Goal: Task Accomplishment & Management: Manage account settings

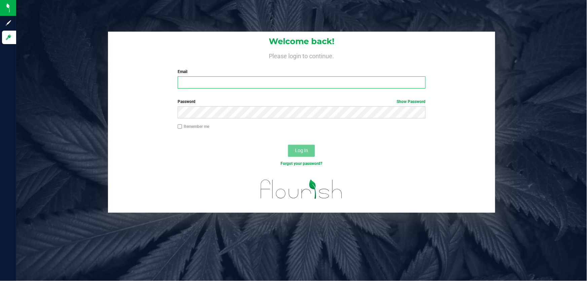
click at [363, 77] on input "Email" at bounding box center [302, 82] width 248 height 12
type input "[EMAIL_ADDRESS][DOMAIN_NAME]"
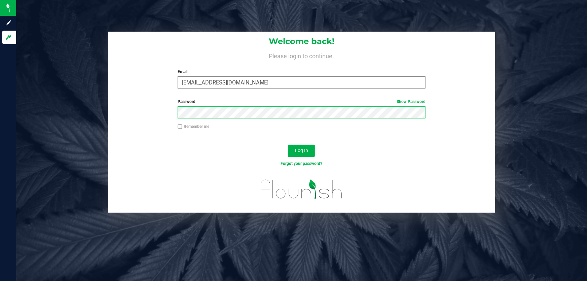
click at [288, 145] on button "Log In" at bounding box center [301, 151] width 27 height 12
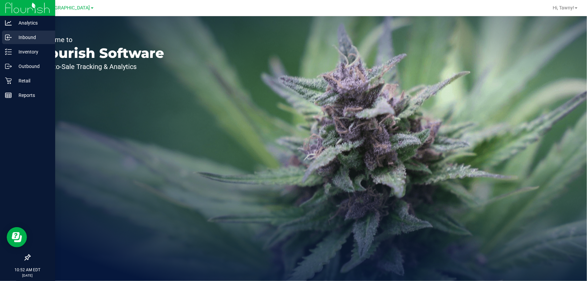
click at [32, 39] on p "Inbound" at bounding box center [32, 37] width 40 height 8
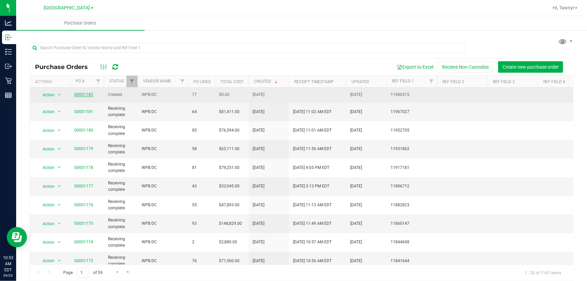
click at [85, 94] on link "00001182" at bounding box center [83, 94] width 19 height 5
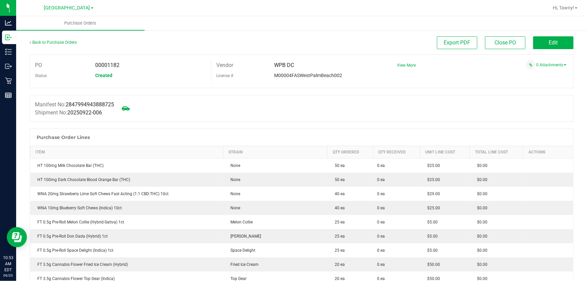
click at [554, 50] on div "Back to Purchase Orders Export PDF Close PO Edit" at bounding box center [302, 45] width 544 height 18
click at [554, 49] on div "Edit" at bounding box center [553, 42] width 40 height 13
click at [558, 44] on button "Edit" at bounding box center [553, 42] width 40 height 13
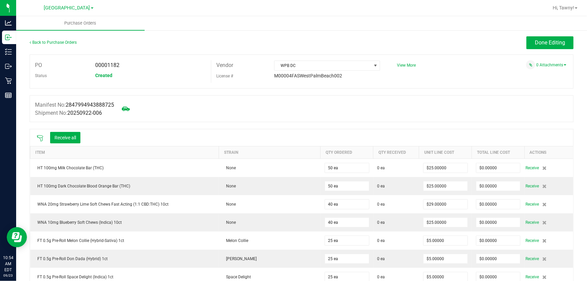
click at [42, 140] on icon at bounding box center [40, 138] width 7 height 7
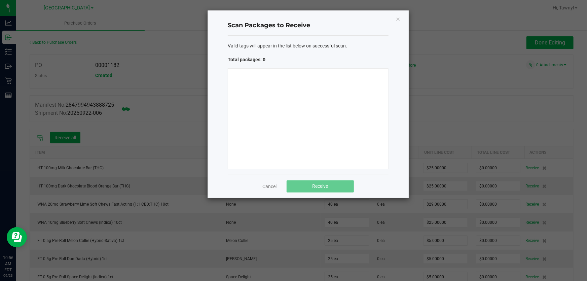
drag, startPoint x: 331, startPoint y: 179, endPoint x: 333, endPoint y: 168, distance: 10.8
click at [331, 178] on div "Cancel Receive" at bounding box center [308, 186] width 161 height 23
click at [339, 142] on div at bounding box center [308, 118] width 161 height 101
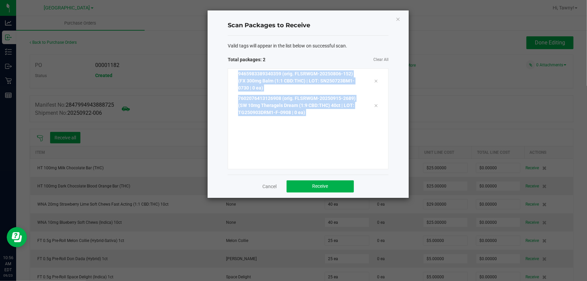
click at [341, 144] on div "9465983389340359 (orig. FLSRWGM-20250806-152) (FX 300mg Balm (1:1 CBD:THC) | LO…" at bounding box center [308, 118] width 161 height 101
click at [321, 147] on div "9465983389340359 (orig. FLSRWGM-20250806-152) (FX 300mg Balm (1:1 CBD:THC) | LO…" at bounding box center [308, 118] width 161 height 101
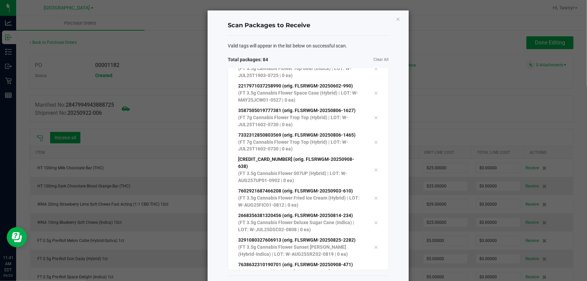
scroll to position [1886, 0]
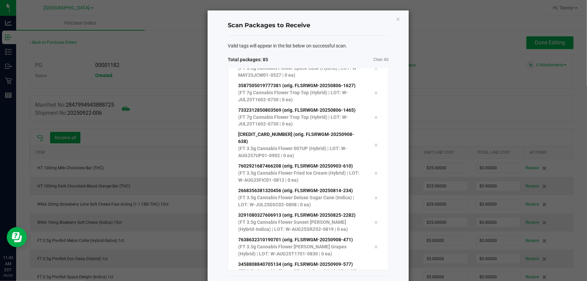
click at [396, 176] on div "Scan Packages to Receive Valid tags will appear in the list below on successful…" at bounding box center [308, 154] width 201 height 288
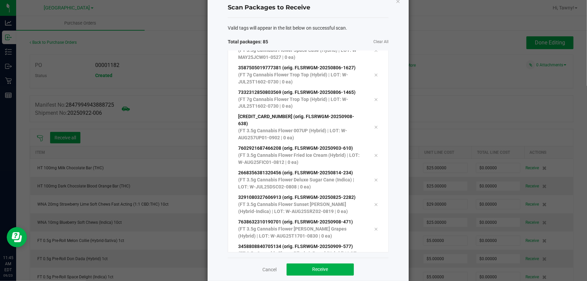
scroll to position [28, 0]
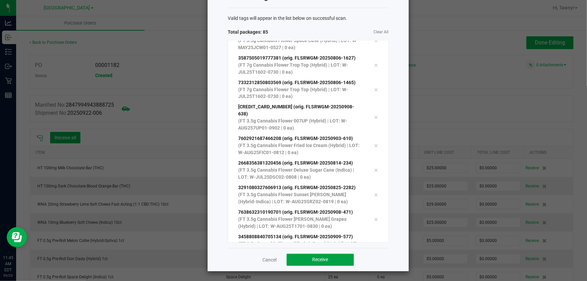
click at [319, 256] on button "Receive" at bounding box center [320, 260] width 67 height 12
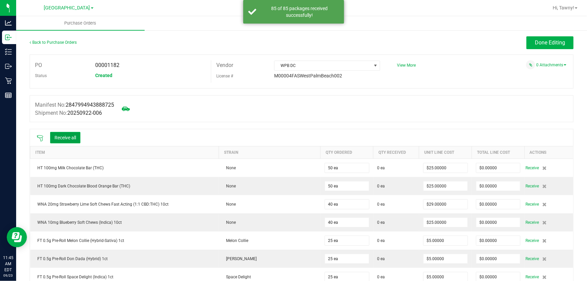
click at [69, 140] on button "Receive all" at bounding box center [65, 137] width 30 height 11
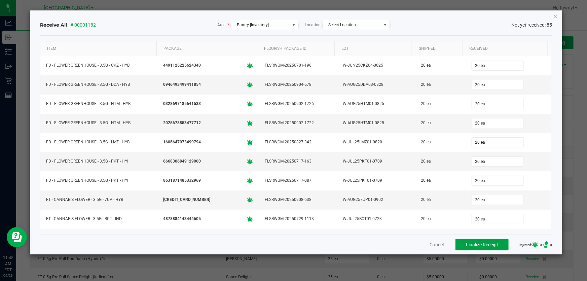
click at [493, 243] on button "Finalize Receipt" at bounding box center [481, 244] width 53 height 11
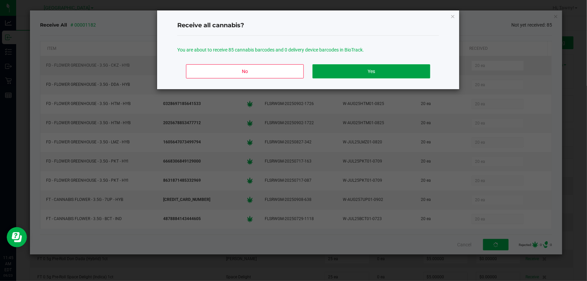
click at [334, 70] on button "Yes" at bounding box center [371, 71] width 118 height 14
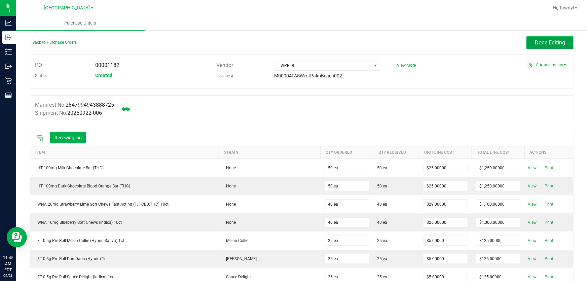
click at [558, 44] on span "Done Editing" at bounding box center [550, 42] width 30 height 6
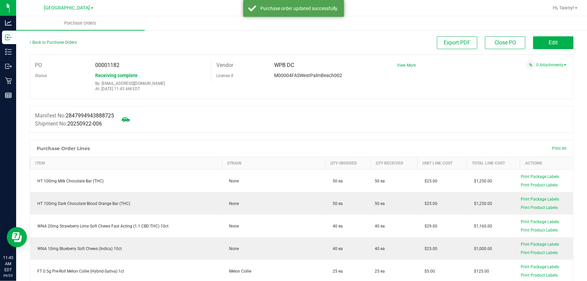
drag, startPoint x: 125, startPoint y: 68, endPoint x: 87, endPoint y: 66, distance: 38.1
click at [87, 66] on div "PO 00001182" at bounding box center [120, 65] width 181 height 10
copy div "00001182"
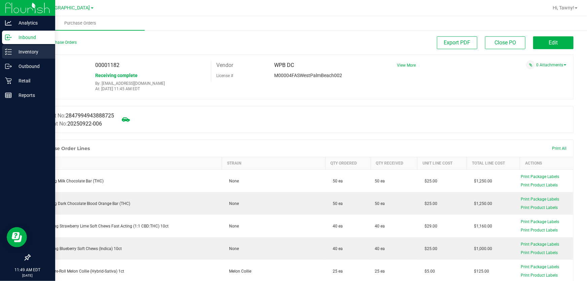
click at [10, 52] on line at bounding box center [10, 52] width 4 height 0
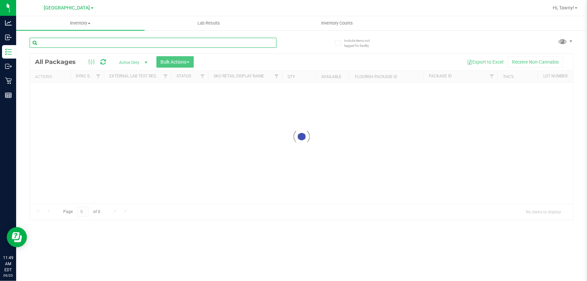
click at [147, 39] on div "Inventory All packages All inventory Waste log Create inventory Lab Results Inv…" at bounding box center [301, 148] width 571 height 265
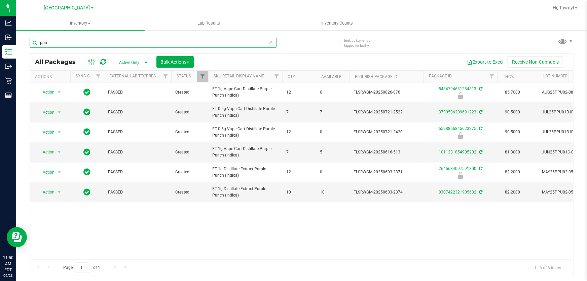
click at [81, 40] on input "ppu" at bounding box center [153, 43] width 247 height 10
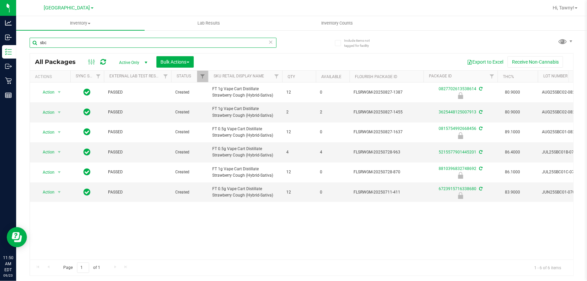
click at [95, 41] on input "sbc" at bounding box center [153, 43] width 247 height 10
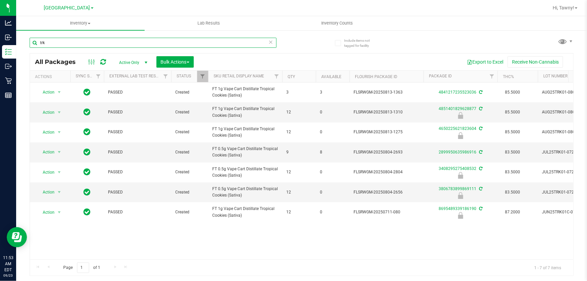
click at [103, 40] on input "trk" at bounding box center [153, 43] width 247 height 10
type input "pbs"
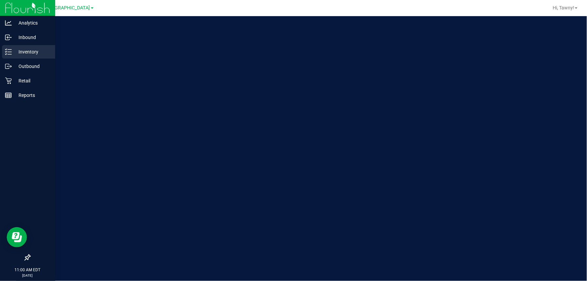
click at [28, 50] on p "Inventory" at bounding box center [32, 52] width 40 height 8
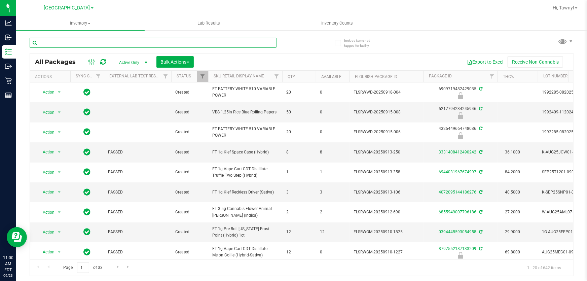
click at [118, 42] on input "text" at bounding box center [153, 43] width 247 height 10
type input "s"
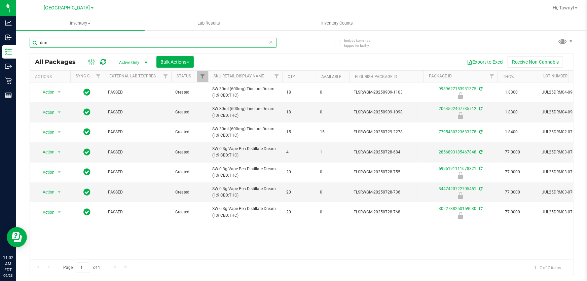
click at [121, 38] on input "drm" at bounding box center [153, 43] width 247 height 10
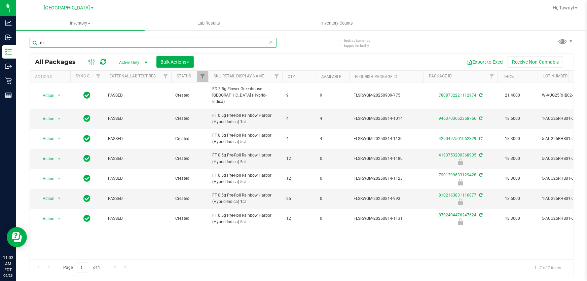
type input "r"
type input "p"
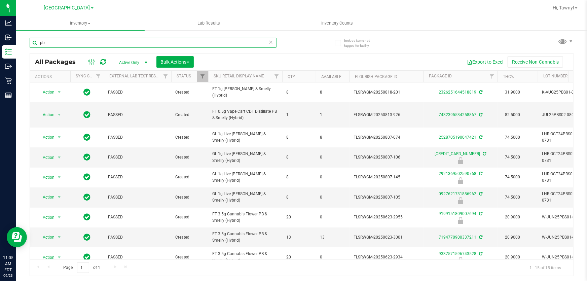
type input "p"
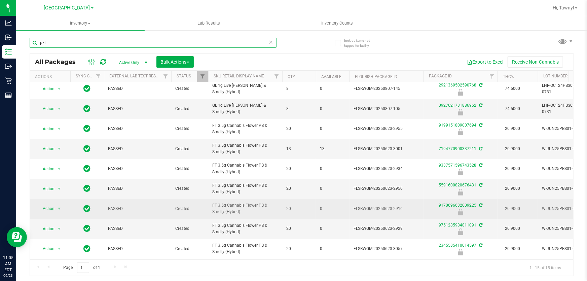
scroll to position [91, 0]
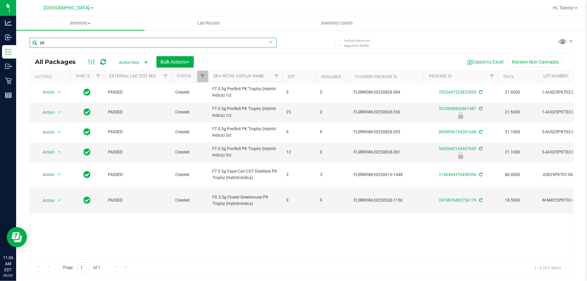
type input "p"
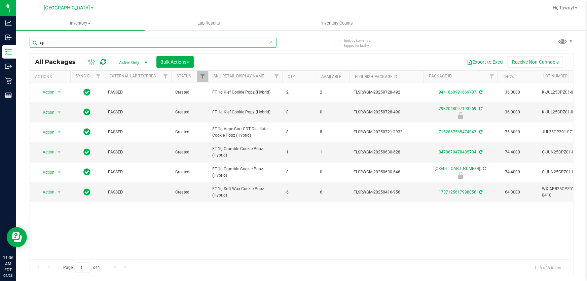
type input "c"
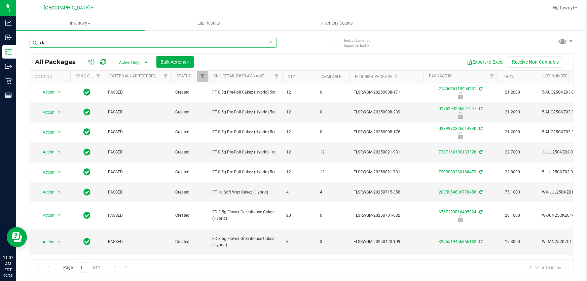
type input "c"
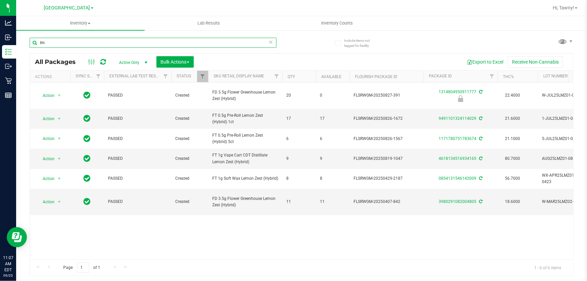
type input "l"
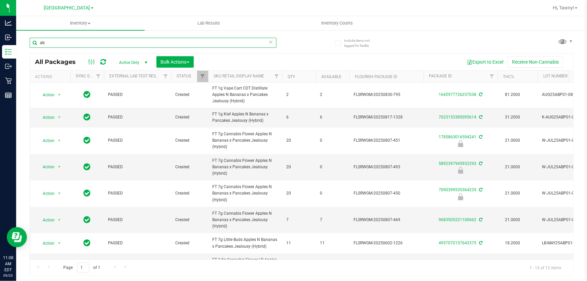
type input "a"
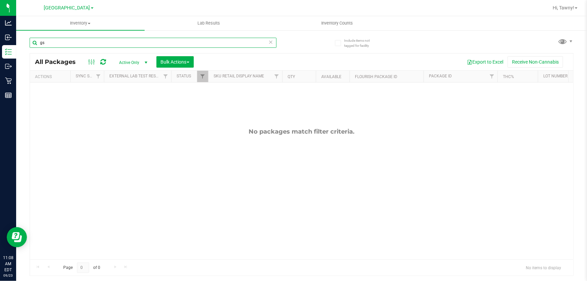
type input "g"
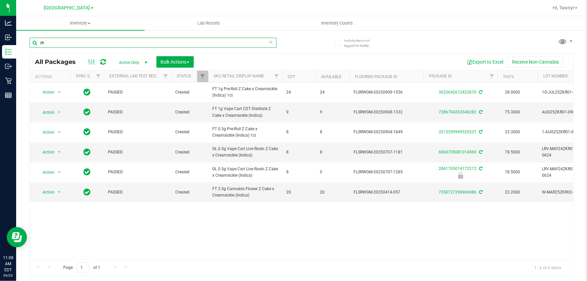
type input "z"
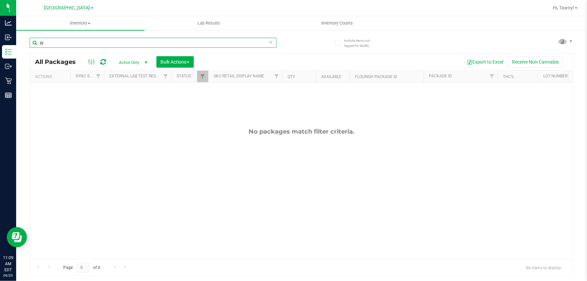
type input "p"
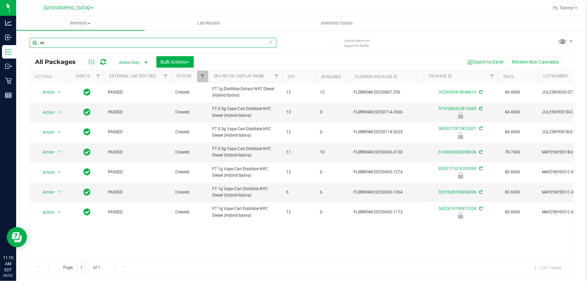
type input "s"
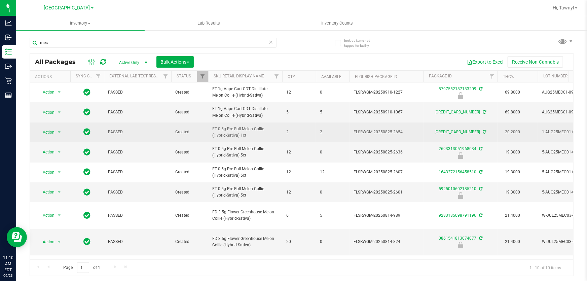
click at [222, 139] on span "FT 0.5g Pre-Roll Melon Collie (Hybrid-Sativa) 1ct" at bounding box center [245, 132] width 66 height 13
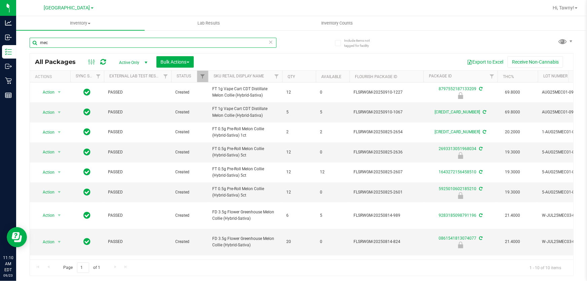
click at [77, 44] on input "mec" at bounding box center [153, 43] width 247 height 10
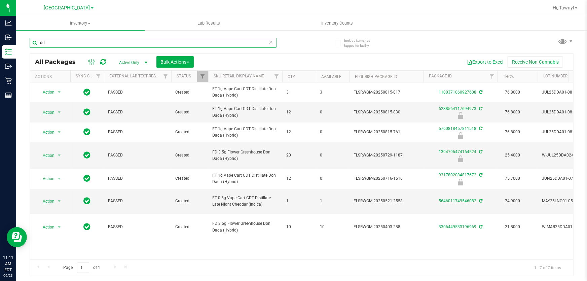
type input "d"
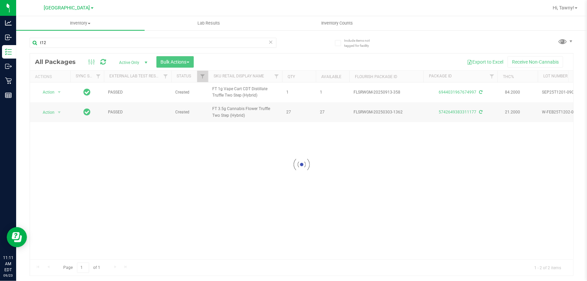
click at [219, 163] on div at bounding box center [301, 164] width 543 height 222
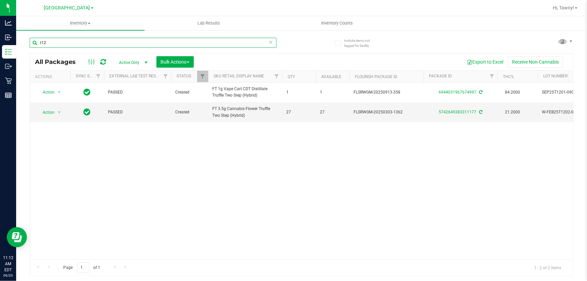
click at [225, 44] on input "t12" at bounding box center [153, 43] width 247 height 10
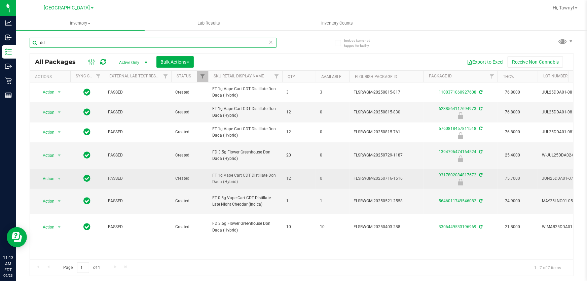
type input "d"
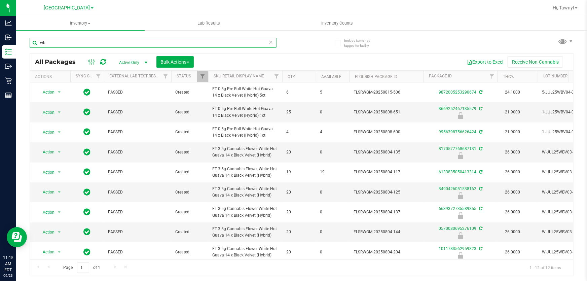
type input "w"
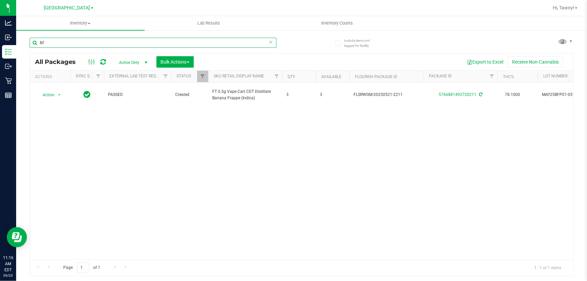
type input "b"
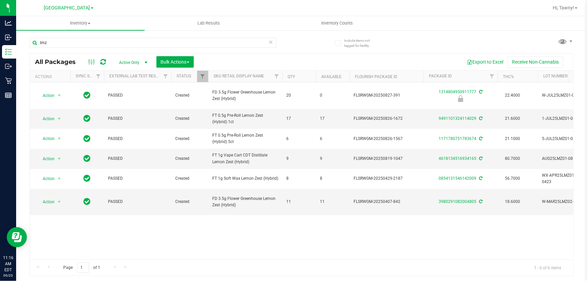
click at [306, 246] on div "Action Action Edit attributes Global inventory Locate package Package audit log…" at bounding box center [301, 170] width 543 height 177
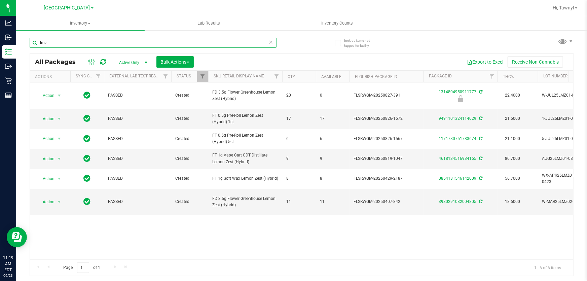
click at [174, 46] on input "lmz" at bounding box center [153, 43] width 247 height 10
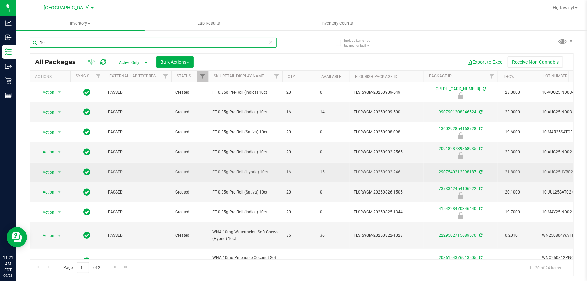
type input "1"
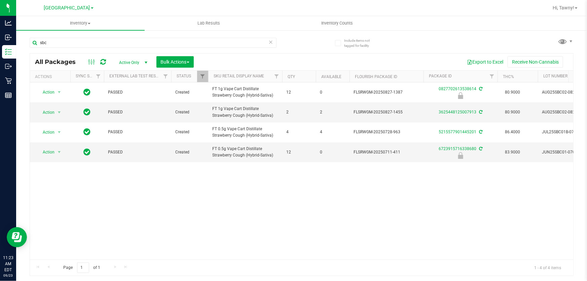
click at [264, 214] on div "Action Action Edit attributes Global inventory Locate package Package audit log…" at bounding box center [301, 170] width 543 height 177
click at [360, 219] on div "Action Action Edit attributes Global inventory Locate package Package audit log…" at bounding box center [301, 170] width 543 height 177
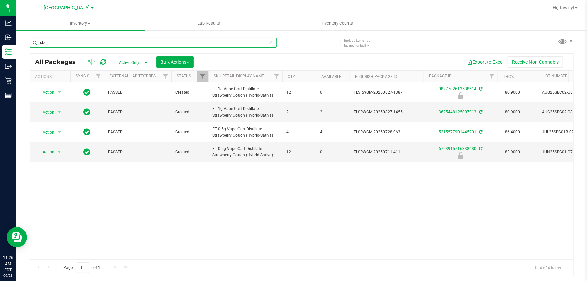
click at [168, 44] on input "sbc" at bounding box center [153, 43] width 247 height 10
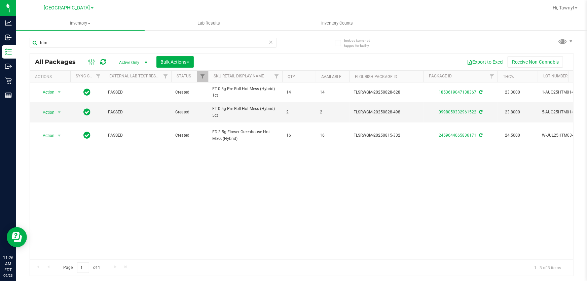
click at [397, 171] on div "Action Action Adjust qty Create package Edit attributes Global inventory Locate…" at bounding box center [301, 170] width 543 height 177
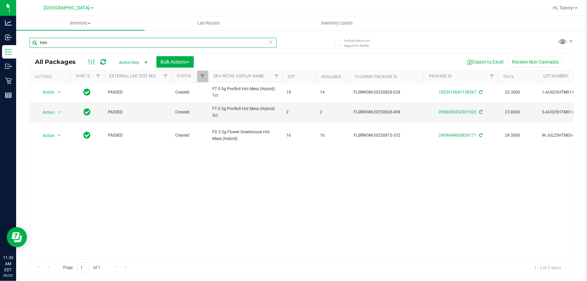
click at [115, 44] on input "htm" at bounding box center [153, 43] width 247 height 10
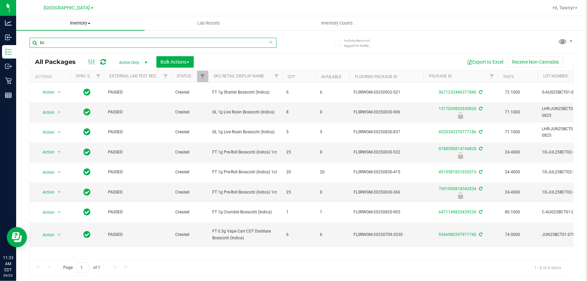
type input "b"
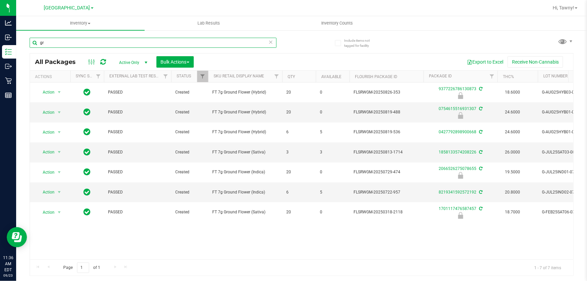
type input "g"
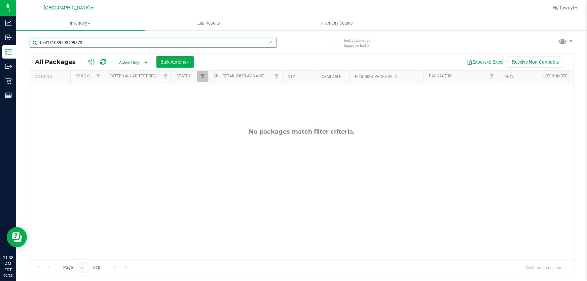
click at [154, 41] on input "trk4131089593799873" at bounding box center [153, 43] width 247 height 10
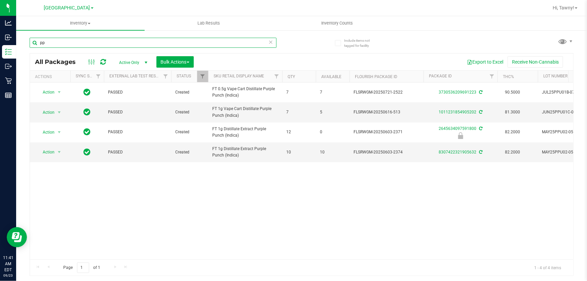
type input "p"
type input "r"
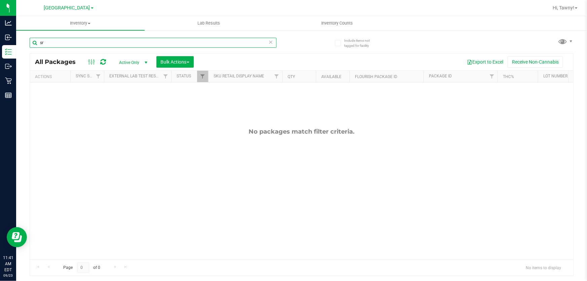
type input "s"
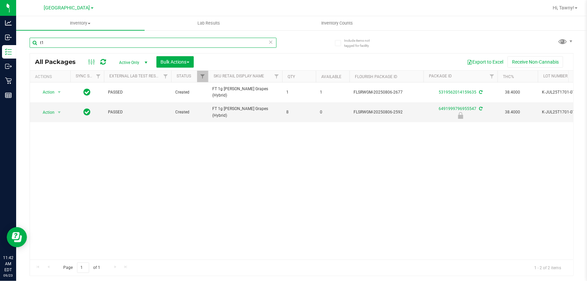
type input "t"
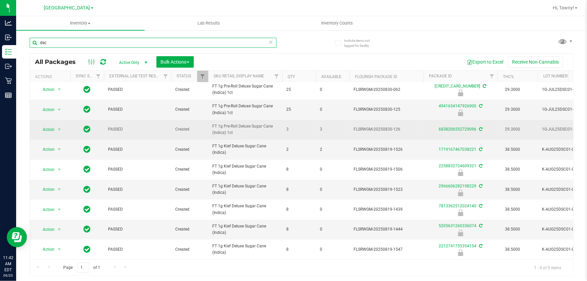
scroll to position [7, 0]
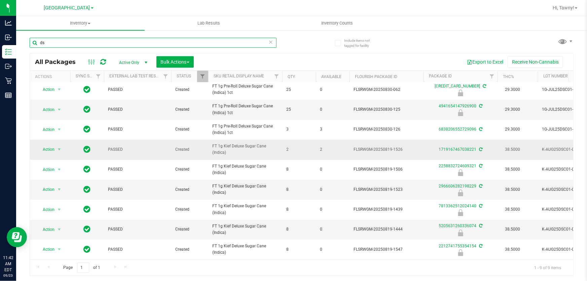
type input "d"
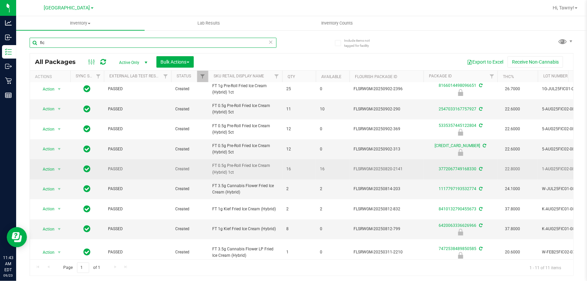
scroll to position [46, 0]
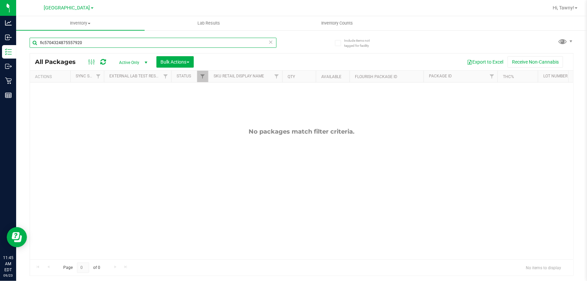
click at [113, 39] on input "fic5704324875557920" at bounding box center [153, 43] width 247 height 10
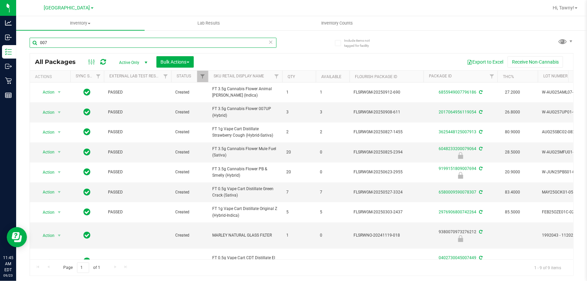
type input "007"
click at [99, 45] on input "007" at bounding box center [153, 43] width 247 height 10
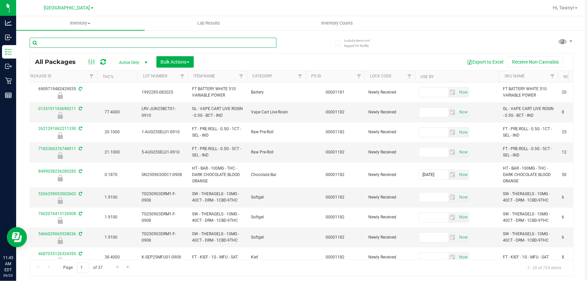
scroll to position [0, 401]
click at [355, 71] on link "Filter" at bounding box center [358, 76] width 11 height 11
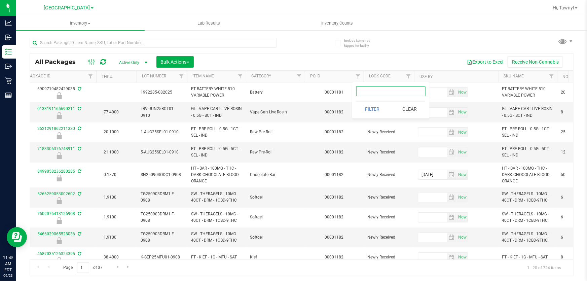
paste input "00001182"
type input "00001182"
click at [373, 110] on button "Filter" at bounding box center [372, 109] width 32 height 15
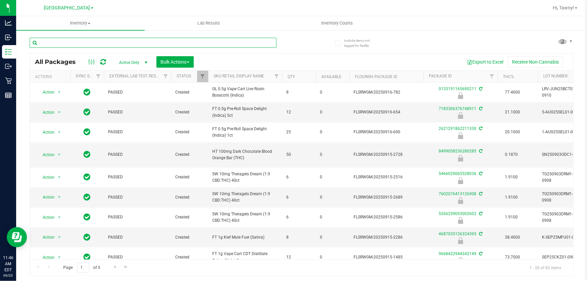
click at [115, 41] on input "text" at bounding box center [153, 43] width 247 height 10
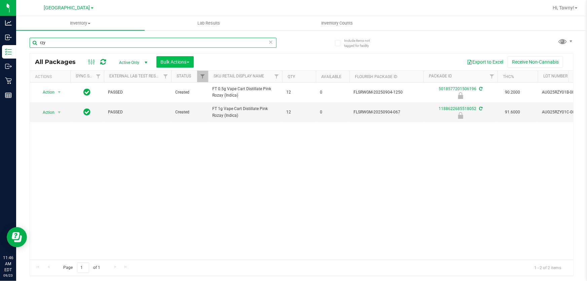
type input "rzy"
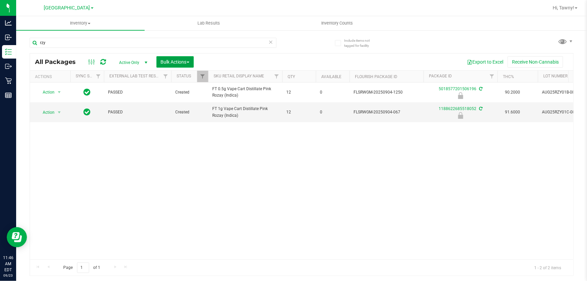
click at [177, 59] on span "Bulk Actions" at bounding box center [175, 61] width 29 height 5
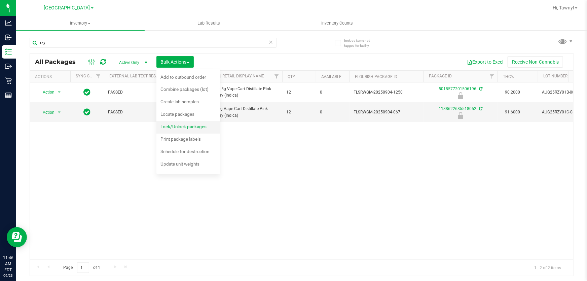
click at [174, 124] on span "Lock/Unlock packages" at bounding box center [183, 126] width 46 height 5
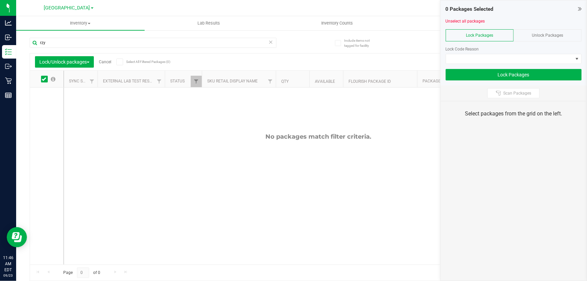
click at [531, 38] on div "Unlock Packages" at bounding box center [548, 35] width 68 height 12
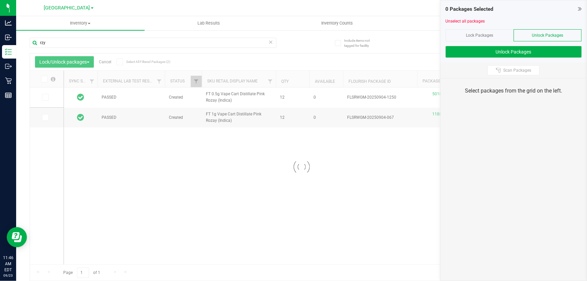
click at [47, 79] on span at bounding box center [44, 79] width 7 height 7
click at [0, 0] on input "checkbox" at bounding box center [0, 0] width 0 height 0
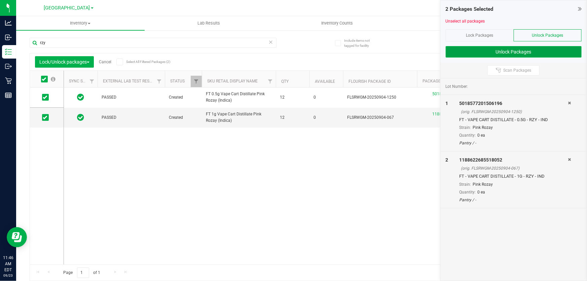
click at [509, 51] on button "Unlock Packages" at bounding box center [514, 51] width 136 height 11
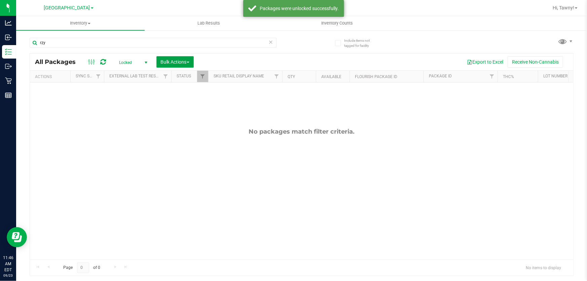
click at [187, 63] on span "Bulk Actions" at bounding box center [175, 61] width 29 height 5
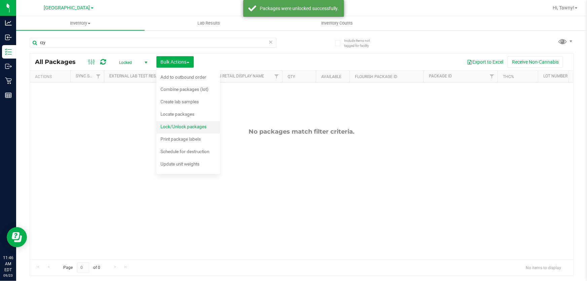
click at [178, 125] on span "Lock/Unlock packages" at bounding box center [183, 126] width 46 height 5
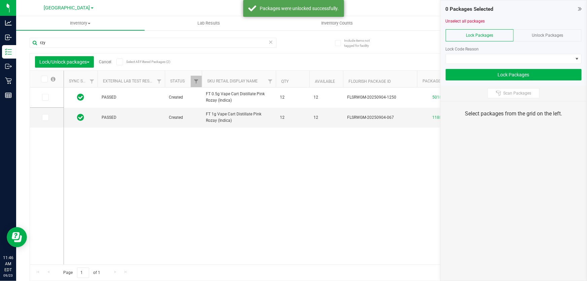
click at [43, 79] on icon at bounding box center [44, 79] width 4 height 0
click at [0, 0] on input "checkbox" at bounding box center [0, 0] width 0 height 0
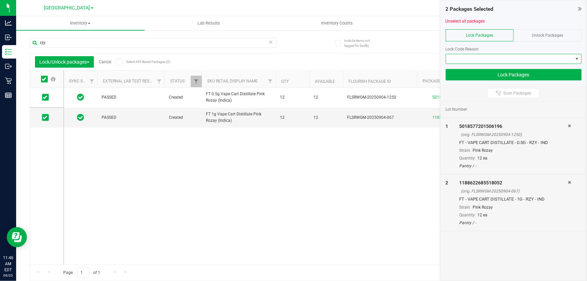
click at [471, 59] on span at bounding box center [509, 58] width 127 height 9
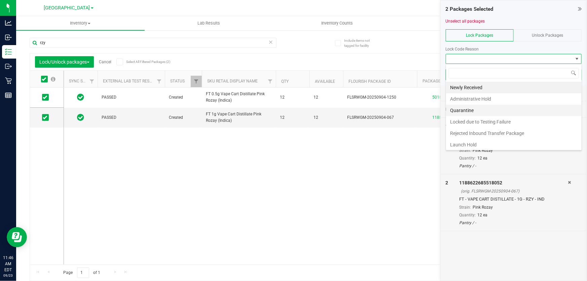
scroll to position [10, 136]
click at [467, 144] on li "Launch Hold" at bounding box center [514, 144] width 136 height 11
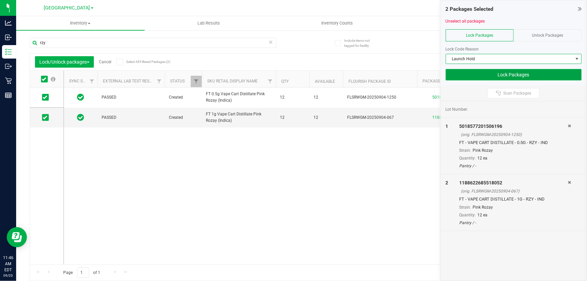
click at [495, 71] on button "Lock Packages" at bounding box center [514, 74] width 136 height 11
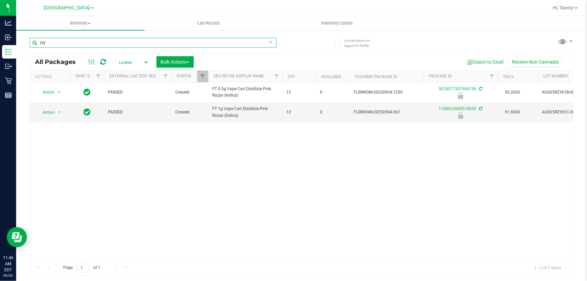
click at [234, 38] on input "rzy" at bounding box center [153, 43] width 247 height 10
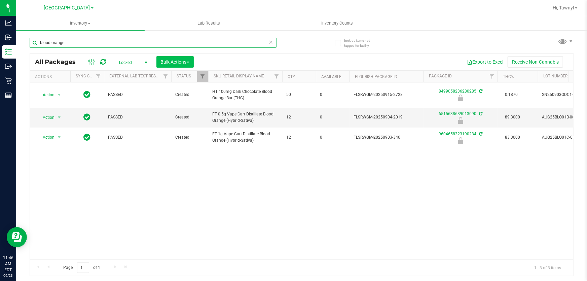
type input "blood orange"
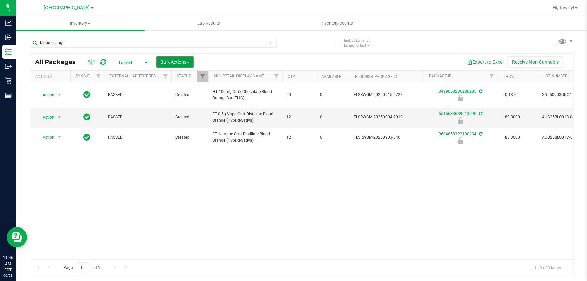
click at [177, 61] on span "Bulk Actions" at bounding box center [175, 61] width 29 height 5
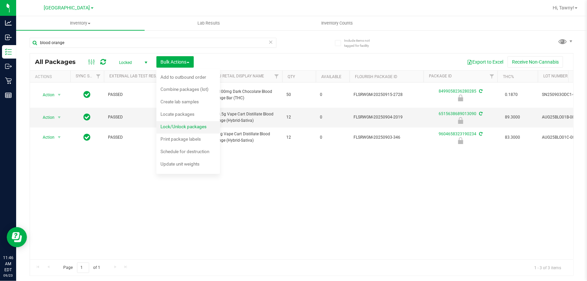
click at [180, 128] on span "Lock/Unlock packages" at bounding box center [183, 126] width 46 height 5
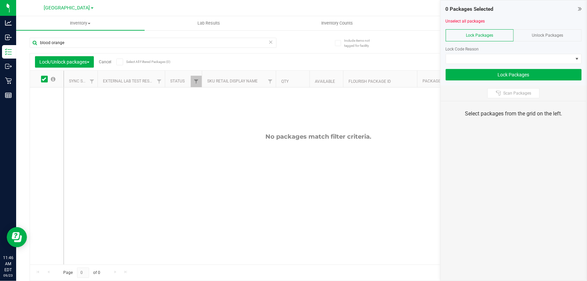
click at [543, 37] on div "Unlock Packages" at bounding box center [548, 35] width 68 height 12
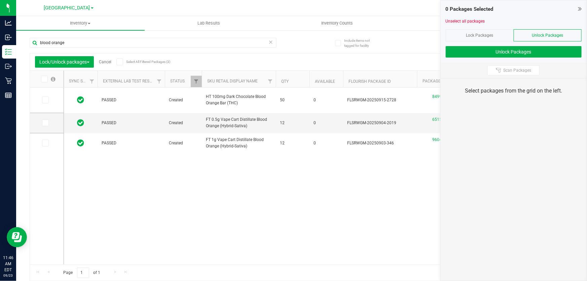
click at [43, 79] on icon at bounding box center [44, 79] width 4 height 0
click at [0, 0] on input "checkbox" at bounding box center [0, 0] width 0 height 0
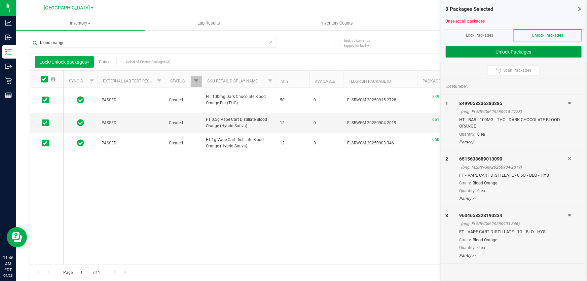
click at [494, 50] on button "Unlock Packages" at bounding box center [514, 51] width 136 height 11
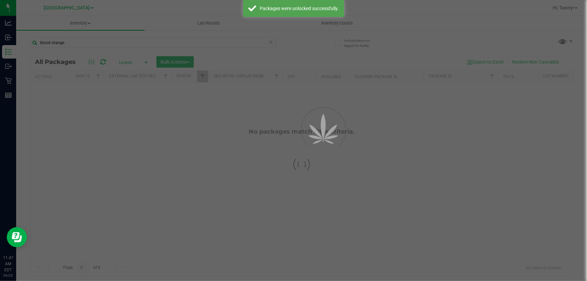
click at [191, 61] on div at bounding box center [293, 140] width 587 height 281
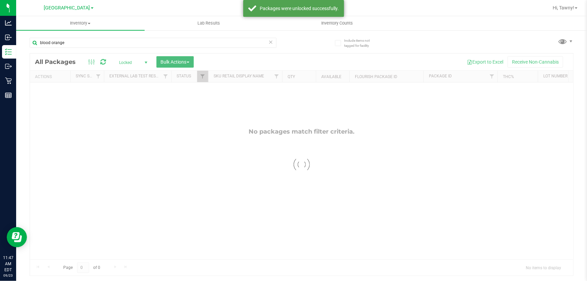
click at [185, 61] on span "Bulk Actions" at bounding box center [175, 61] width 29 height 5
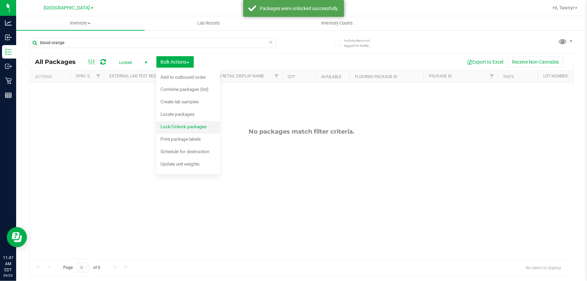
click at [181, 125] on span "Lock/Unlock packages" at bounding box center [183, 126] width 46 height 5
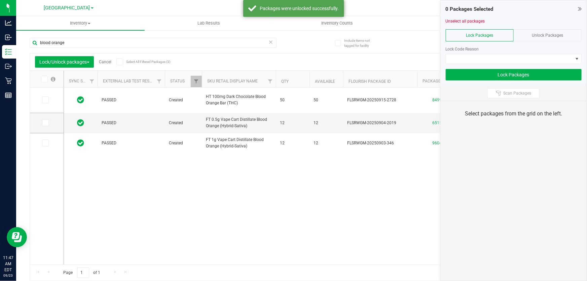
click at [47, 80] on span at bounding box center [44, 79] width 7 height 7
click at [0, 0] on input "checkbox" at bounding box center [0, 0] width 0 height 0
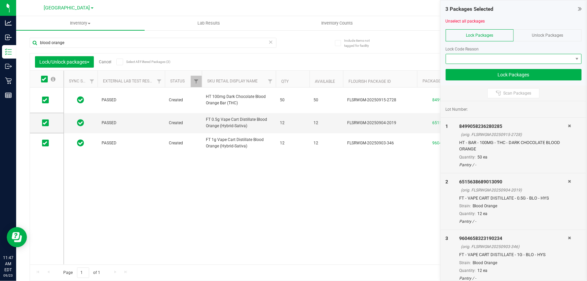
click at [516, 59] on span at bounding box center [509, 58] width 127 height 9
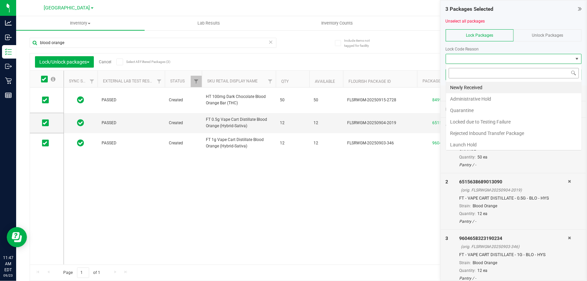
scroll to position [10, 136]
click at [468, 145] on li "Launch Hold" at bounding box center [514, 144] width 136 height 11
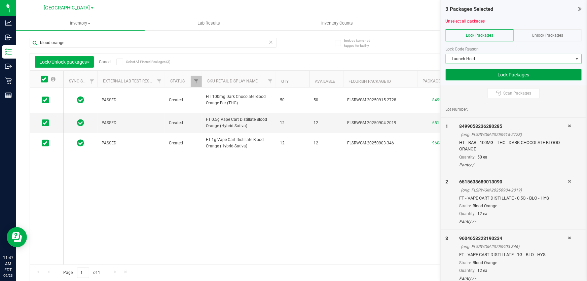
click at [498, 74] on button "Lock Packages" at bounding box center [514, 74] width 136 height 11
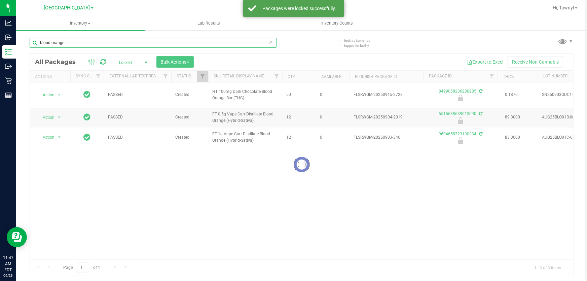
click at [76, 43] on input "blood orange" at bounding box center [153, 43] width 247 height 10
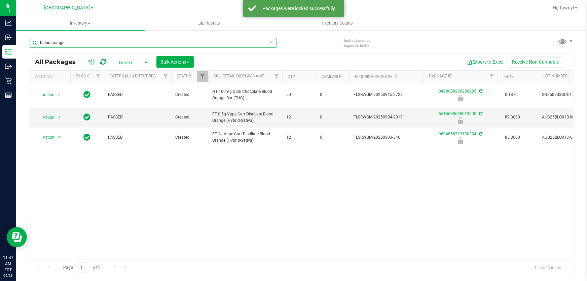
click at [76, 43] on input "blood orange" at bounding box center [153, 43] width 247 height 10
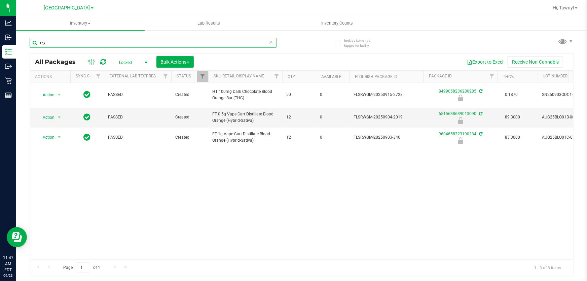
type input "rzy"
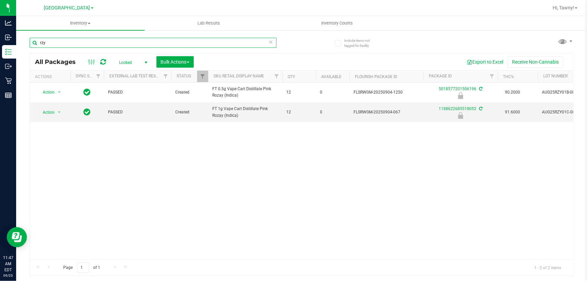
click at [134, 44] on input "rzy" at bounding box center [153, 43] width 247 height 10
type input "slb"
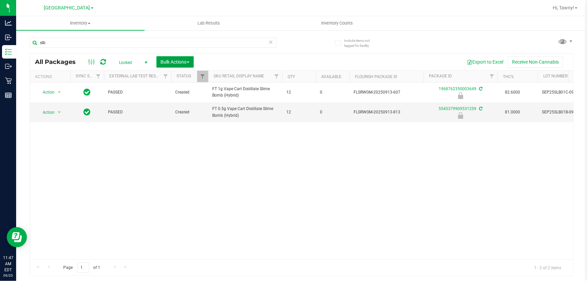
click at [171, 62] on span "Bulk Actions" at bounding box center [175, 61] width 29 height 5
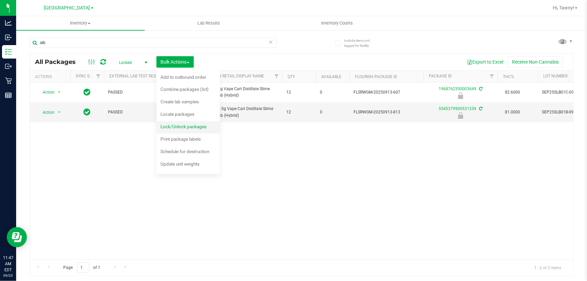
click at [188, 130] on div "Lock/Unlock packages" at bounding box center [187, 127] width 55 height 11
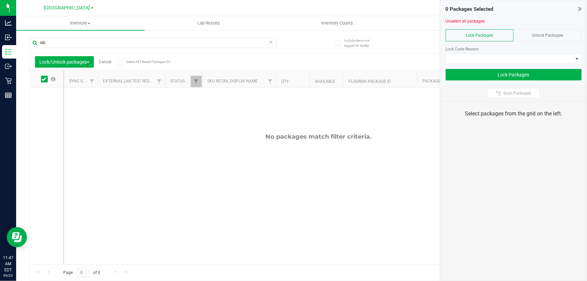
click at [563, 35] on div "Unlock Packages" at bounding box center [548, 35] width 68 height 12
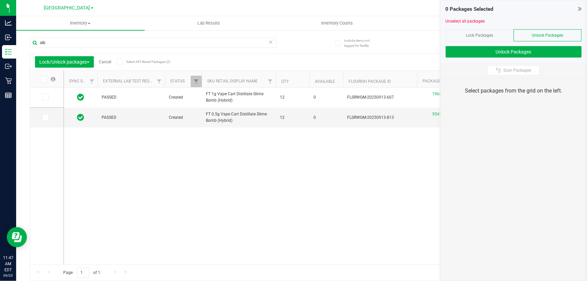
click at [47, 78] on label at bounding box center [48, 79] width 26 height 7
click at [0, 0] on input "checkbox" at bounding box center [0, 0] width 0 height 0
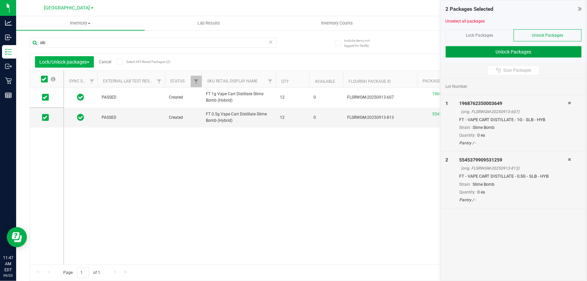
click at [532, 57] on button "Unlock Packages" at bounding box center [514, 51] width 136 height 11
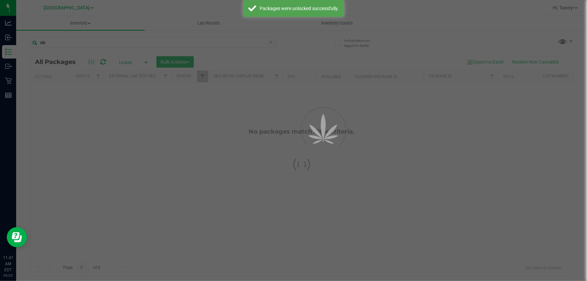
click at [185, 61] on div at bounding box center [301, 164] width 543 height 222
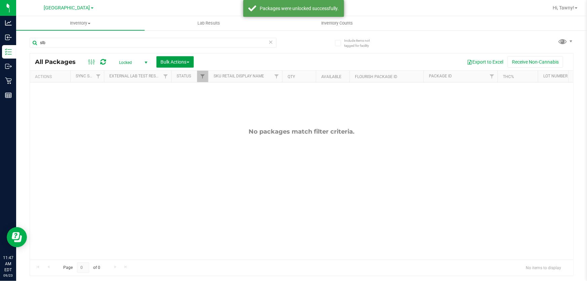
click at [173, 64] on span "Bulk Actions" at bounding box center [175, 61] width 29 height 5
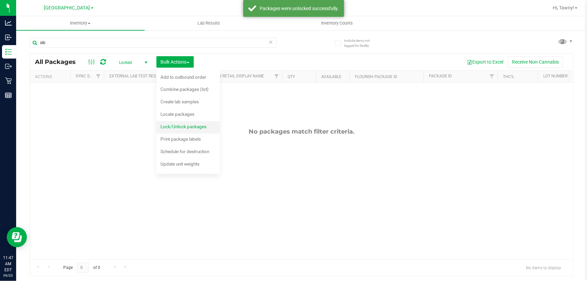
click at [173, 124] on span "Lock/Unlock packages" at bounding box center [183, 126] width 46 height 5
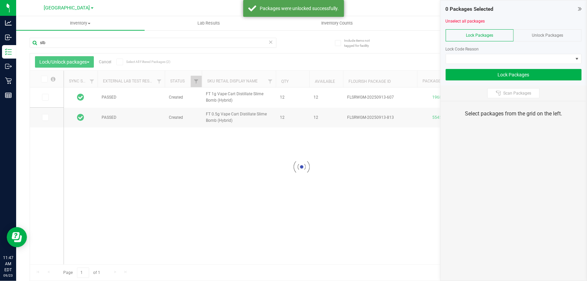
click at [46, 79] on icon at bounding box center [44, 79] width 4 height 0
click at [0, 0] on input "checkbox" at bounding box center [0, 0] width 0 height 0
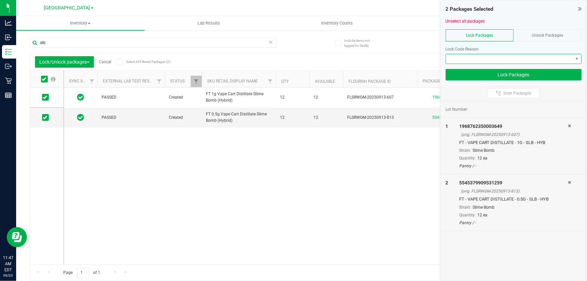
click at [539, 59] on span at bounding box center [509, 58] width 127 height 9
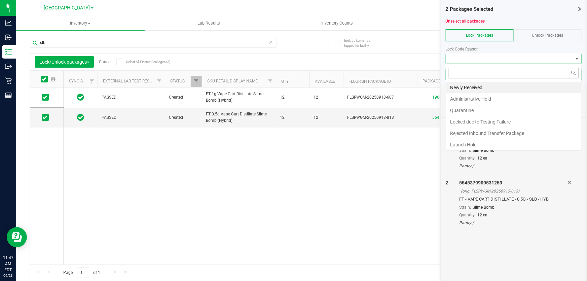
scroll to position [10, 136]
click at [468, 142] on li "Launch Hold" at bounding box center [514, 144] width 136 height 11
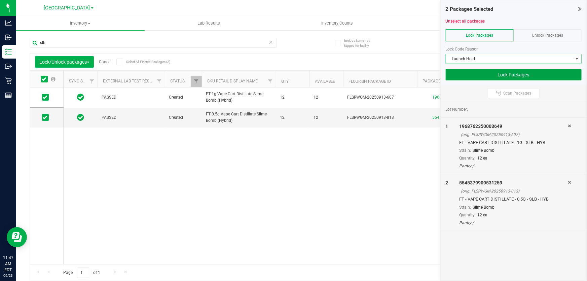
click at [508, 75] on button "Lock Packages" at bounding box center [514, 74] width 136 height 11
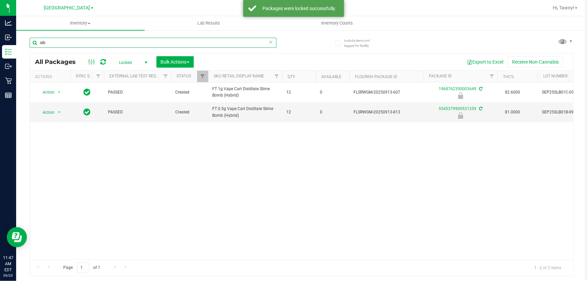
click at [189, 41] on input "slb" at bounding box center [153, 43] width 247 height 10
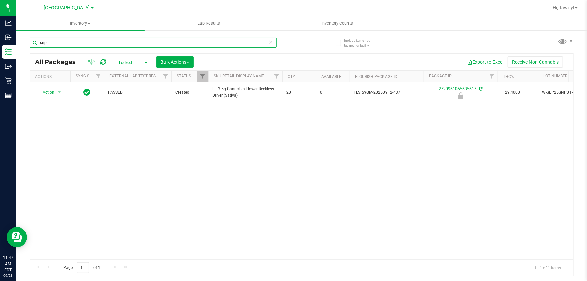
type input "snp"
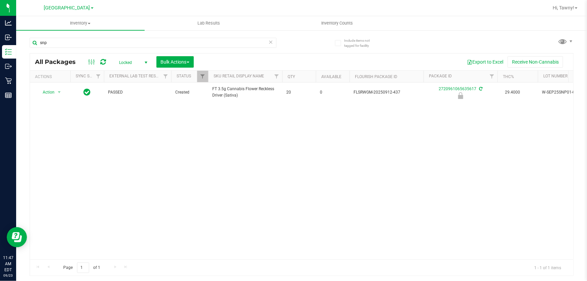
click at [144, 61] on span "select" at bounding box center [145, 62] width 5 height 5
click at [179, 62] on span "Bulk Actions" at bounding box center [175, 61] width 29 height 5
drag, startPoint x: 101, startPoint y: 128, endPoint x: 94, endPoint y: 115, distance: 14.0
click at [101, 128] on div "Action Action Edit attributes Global inventory Locate package Package audit log…" at bounding box center [301, 170] width 543 height 177
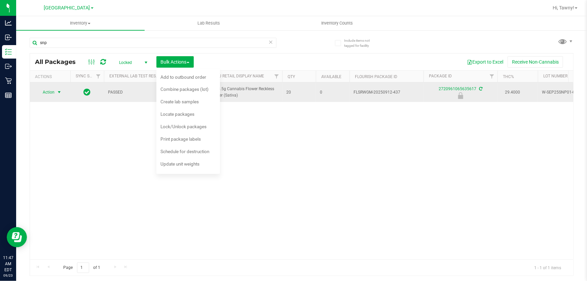
click at [52, 92] on span "Action" at bounding box center [46, 91] width 18 height 9
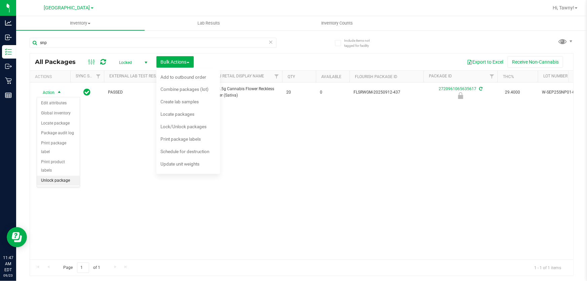
drag, startPoint x: 58, startPoint y: 170, endPoint x: 94, endPoint y: 164, distance: 36.3
click at [58, 176] on li "Unlock package" at bounding box center [58, 181] width 43 height 10
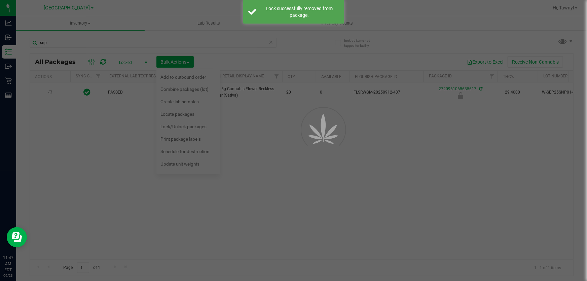
click at [122, 153] on div at bounding box center [293, 140] width 587 height 281
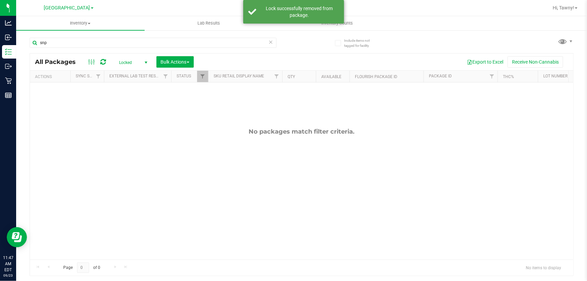
click at [139, 64] on span "Locked" at bounding box center [131, 62] width 37 height 9
click at [131, 74] on li "Active Only" at bounding box center [131, 74] width 36 height 10
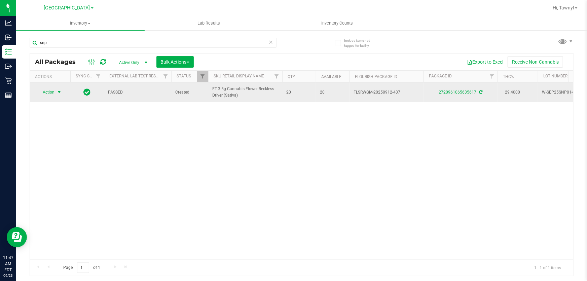
click at [53, 90] on span "Action" at bounding box center [46, 91] width 18 height 9
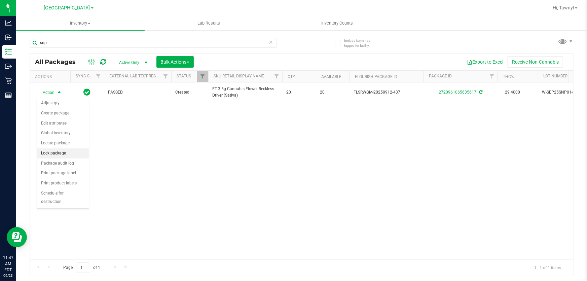
click at [50, 154] on li "Lock package" at bounding box center [63, 153] width 52 height 10
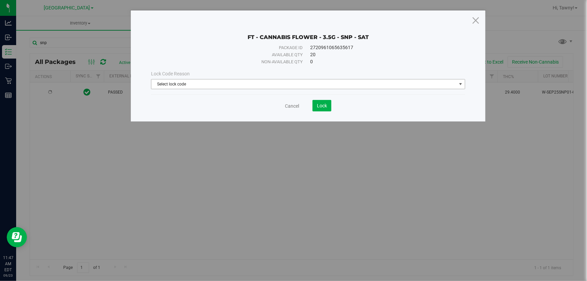
click at [356, 86] on span "Select lock code" at bounding box center [303, 83] width 305 height 9
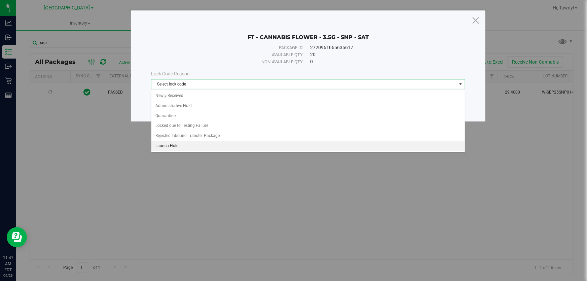
click at [203, 147] on li "Launch Hold" at bounding box center [307, 146] width 313 height 10
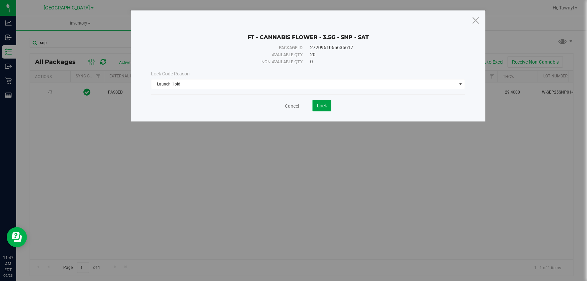
click at [330, 107] on button "Lock" at bounding box center [321, 105] width 19 height 11
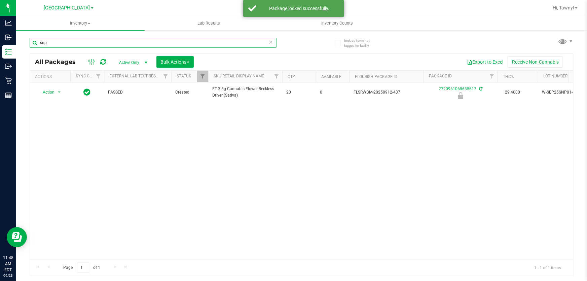
click at [69, 46] on input "snp" at bounding box center [153, 43] width 247 height 10
type input "dls"
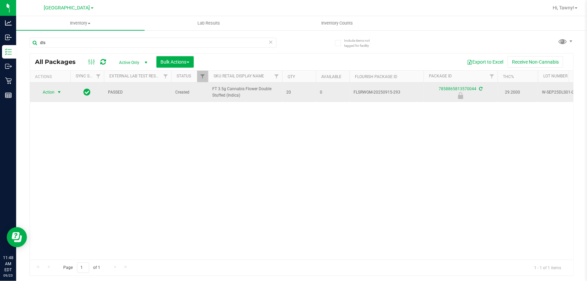
click at [54, 93] on span "Action" at bounding box center [46, 91] width 18 height 9
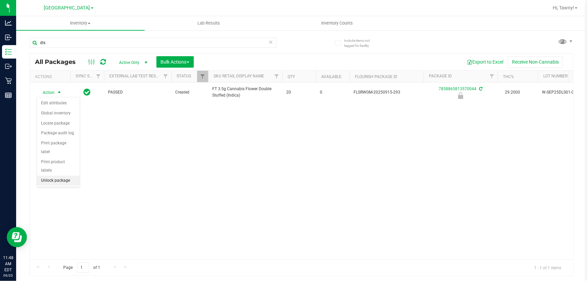
click at [52, 176] on li "Unlock package" at bounding box center [58, 181] width 43 height 10
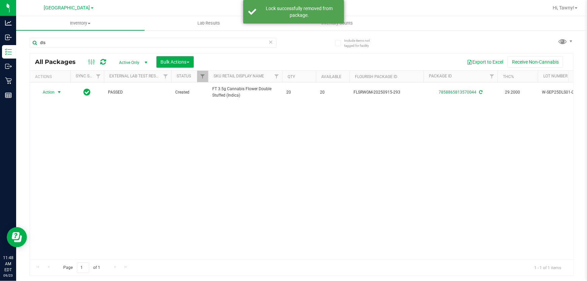
click at [58, 94] on span "select" at bounding box center [59, 91] width 5 height 5
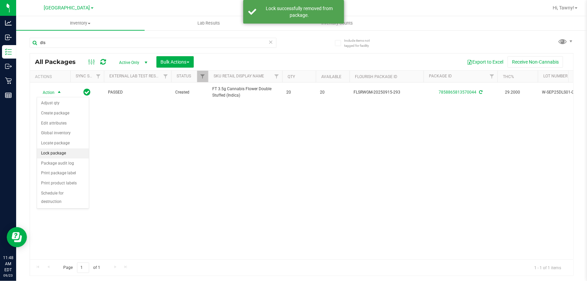
click at [52, 154] on li "Lock package" at bounding box center [63, 153] width 52 height 10
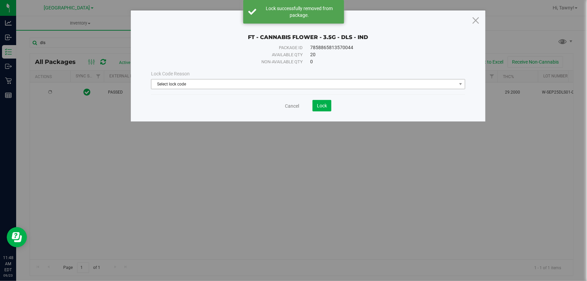
click at [276, 85] on span "Select lock code" at bounding box center [303, 83] width 305 height 9
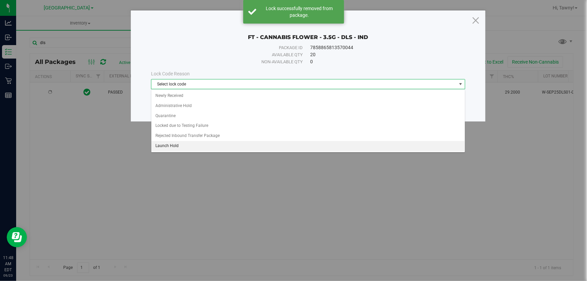
click at [237, 147] on li "Launch Hold" at bounding box center [307, 146] width 313 height 10
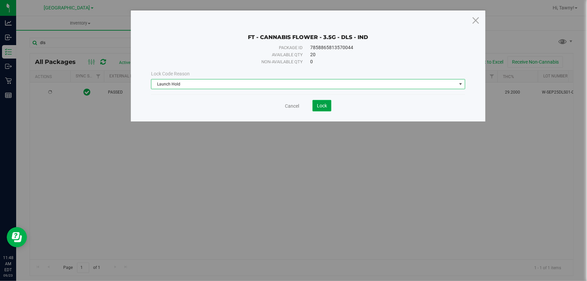
click at [326, 107] on span "Lock" at bounding box center [322, 105] width 10 height 5
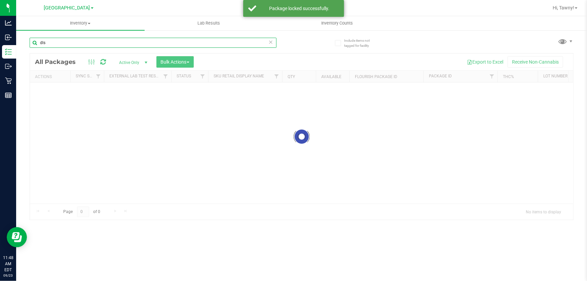
click at [64, 42] on input "dls" at bounding box center [153, 43] width 247 height 10
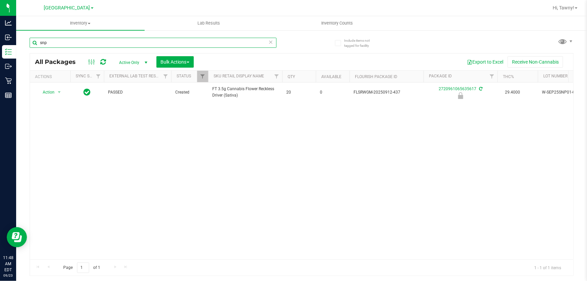
click at [105, 46] on input "snp" at bounding box center [153, 43] width 247 height 10
type input "pgp"
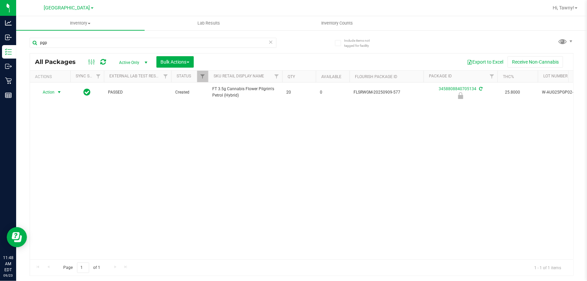
click at [56, 90] on span "select" at bounding box center [59, 91] width 8 height 9
click at [52, 176] on li "Unlock package" at bounding box center [58, 181] width 43 height 10
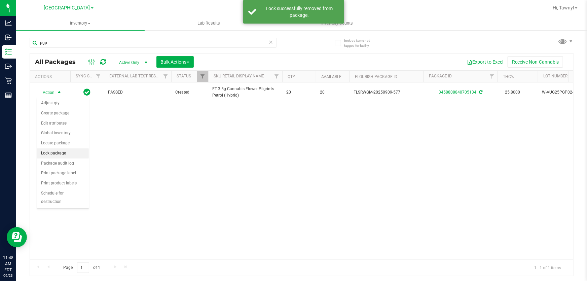
click at [58, 154] on li "Lock package" at bounding box center [63, 153] width 52 height 10
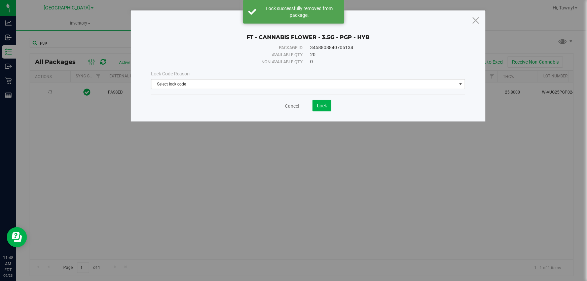
click at [281, 84] on span "Select lock code" at bounding box center [303, 83] width 305 height 9
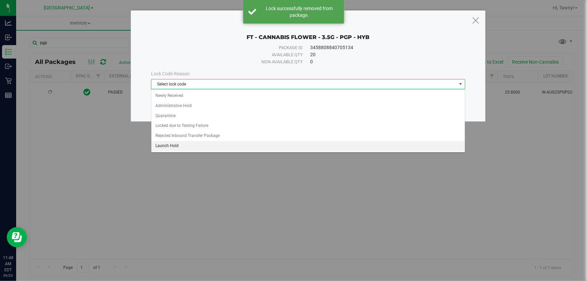
click at [234, 148] on li "Launch Hold" at bounding box center [307, 146] width 313 height 10
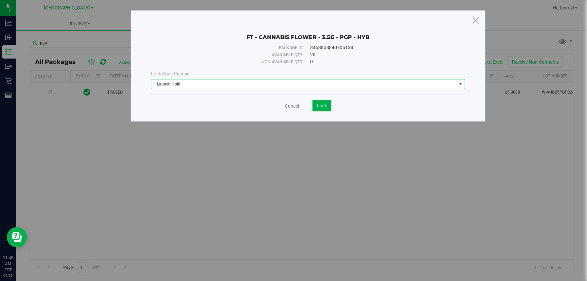
click at [320, 100] on div "Cancel Lock" at bounding box center [308, 103] width 314 height 16
click at [326, 110] on button "Lock" at bounding box center [321, 105] width 19 height 11
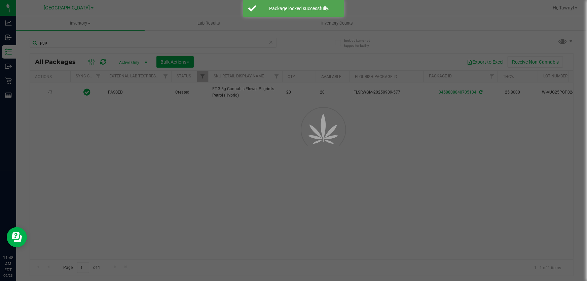
click at [347, 157] on div at bounding box center [293, 140] width 587 height 281
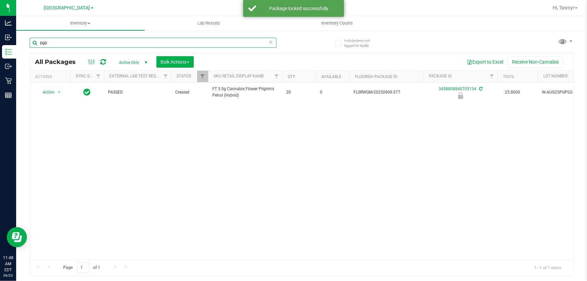
click at [101, 42] on input "pgp" at bounding box center [153, 43] width 247 height 10
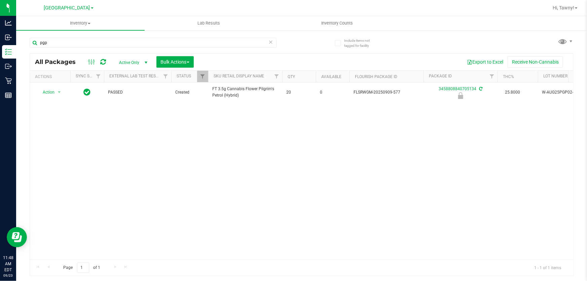
click at [215, 177] on div "Action Action Edit attributes Global inventory Locate package Package audit log…" at bounding box center [301, 170] width 543 height 177
click at [240, 142] on div "Action Action Edit attributes Global inventory Locate package Package audit log…" at bounding box center [301, 170] width 543 height 177
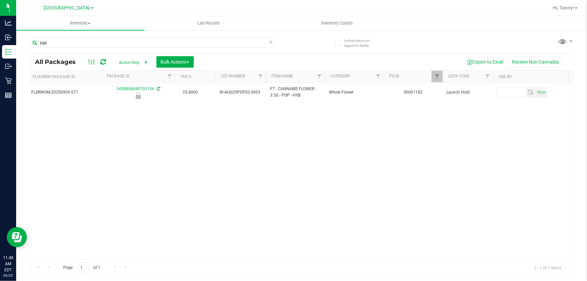
scroll to position [0, 323]
click at [488, 74] on span "Filter" at bounding box center [486, 76] width 5 height 5
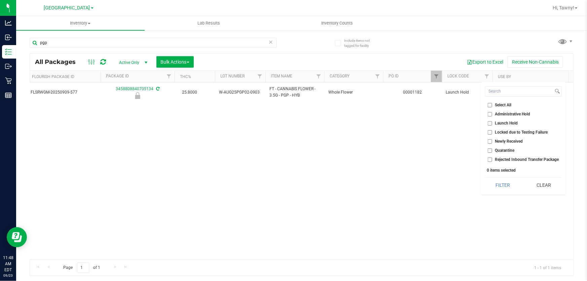
click at [510, 121] on span "Launch Hold" at bounding box center [506, 123] width 23 height 4
click at [492, 121] on input "Launch Hold" at bounding box center [490, 123] width 4 height 4
checkbox input "true"
click at [498, 185] on button "Filter" at bounding box center [503, 185] width 36 height 15
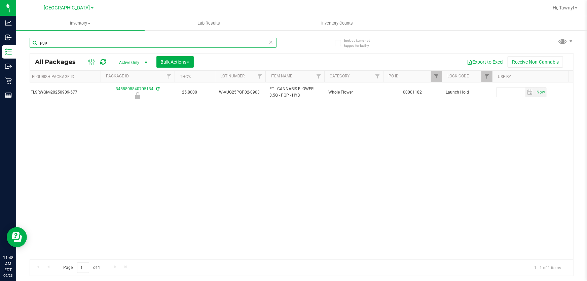
click at [63, 41] on input "pgp" at bounding box center [153, 43] width 247 height 10
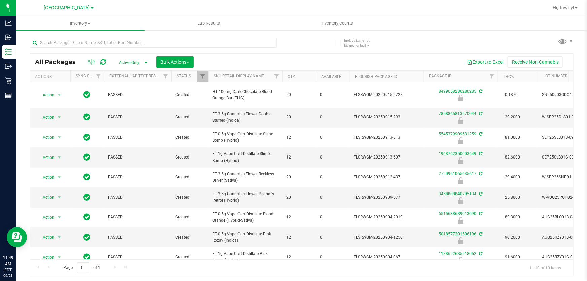
click at [464, 46] on div "All Packages Active Only Active Only Lab Samples Locked All External Internal B…" at bounding box center [302, 153] width 544 height 245
click at [111, 44] on input "text" at bounding box center [153, 43] width 247 height 10
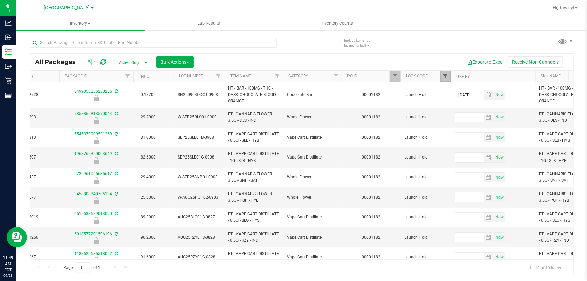
click at [444, 76] on span "Filter" at bounding box center [445, 76] width 5 height 5
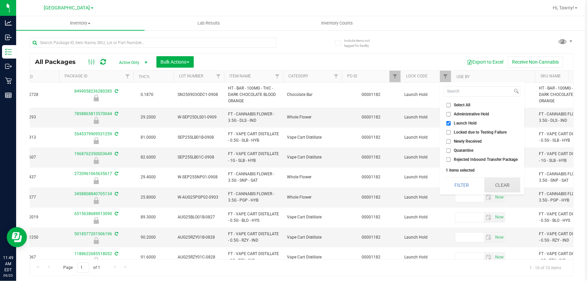
click at [506, 182] on button "Clear" at bounding box center [502, 185] width 36 height 15
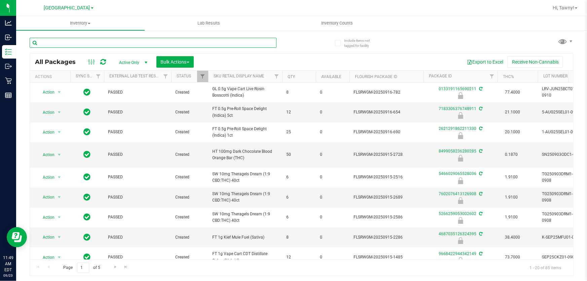
click at [73, 43] on input "text" at bounding box center [153, 43] width 247 height 10
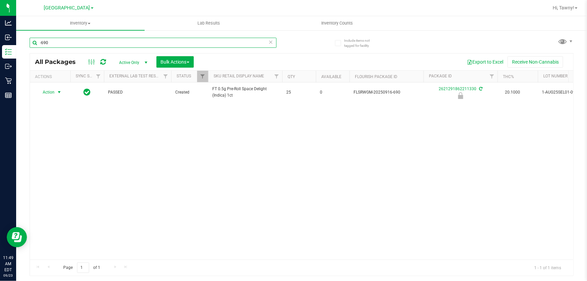
type input "-690"
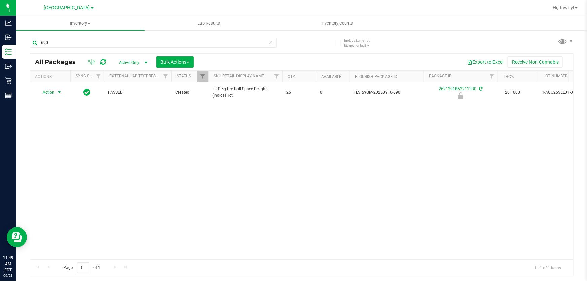
click at [51, 91] on span "Action" at bounding box center [46, 91] width 18 height 9
click at [58, 176] on li "Unlock package" at bounding box center [58, 181] width 43 height 10
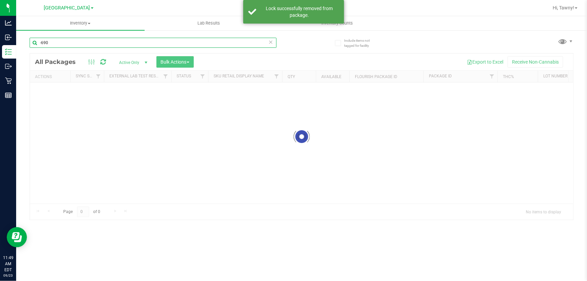
click at [95, 43] on input "-690" at bounding box center [153, 43] width 247 height 10
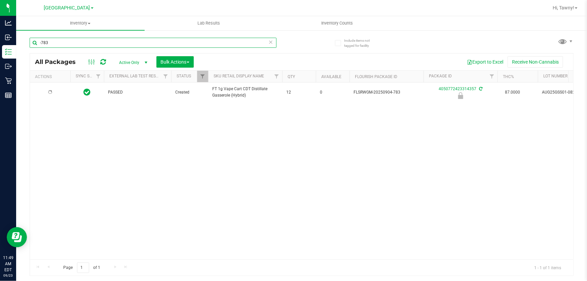
type input "-783"
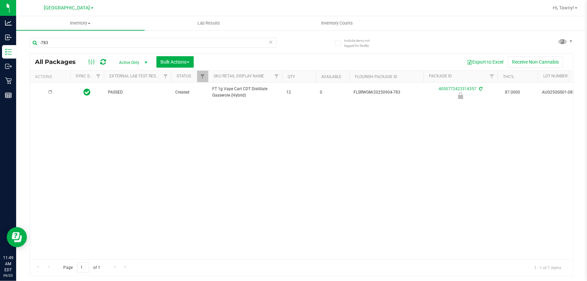
click at [55, 91] on div at bounding box center [50, 92] width 32 height 6
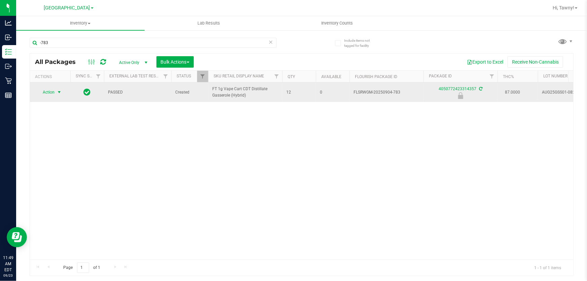
click at [53, 94] on span "Action" at bounding box center [46, 91] width 18 height 9
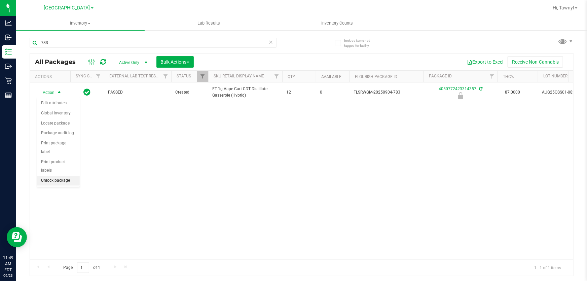
click at [61, 176] on li "Unlock package" at bounding box center [58, 181] width 43 height 10
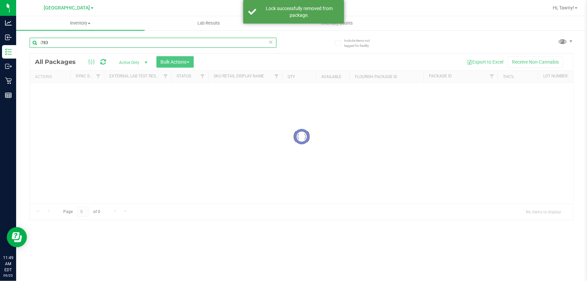
click at [81, 44] on input "-783" at bounding box center [153, 43] width 247 height 10
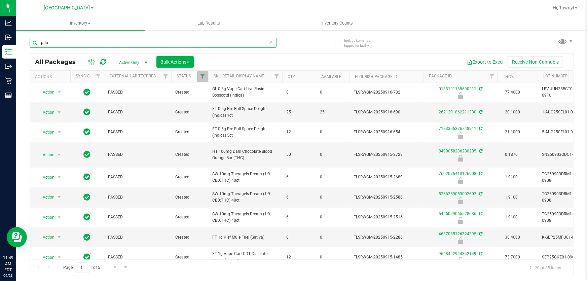
type input "-ppu"
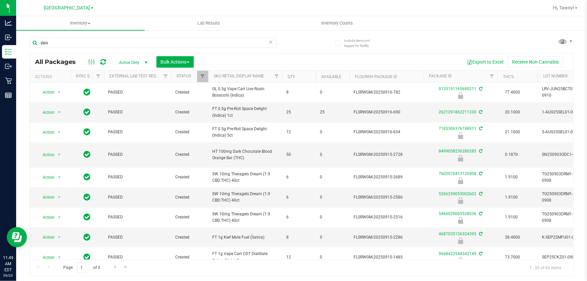
click at [71, 34] on div "-ppu" at bounding box center [166, 43] width 272 height 22
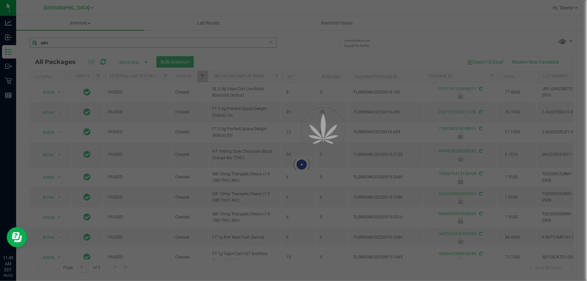
click at [70, 45] on div at bounding box center [293, 140] width 587 height 281
click at [70, 45] on input "-ppu" at bounding box center [153, 43] width 247 height 10
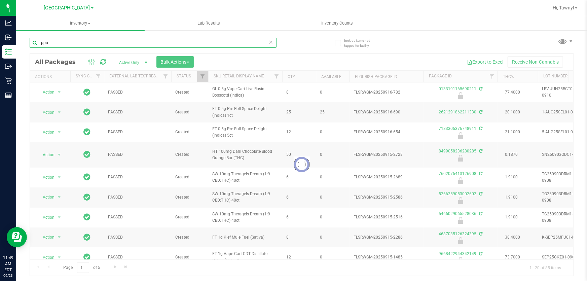
click at [70, 45] on input "-ppu" at bounding box center [153, 43] width 247 height 10
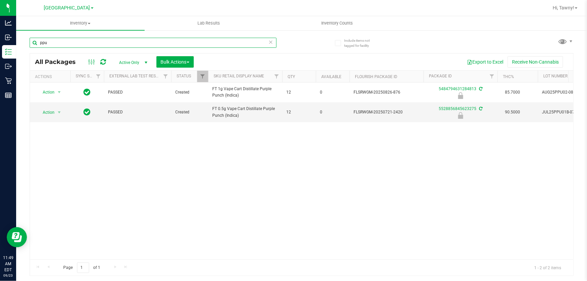
type input "ppu"
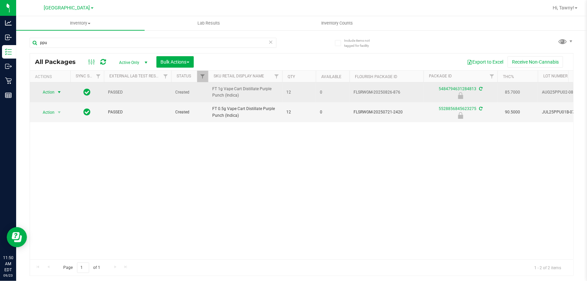
click at [59, 94] on span "select" at bounding box center [59, 91] width 5 height 5
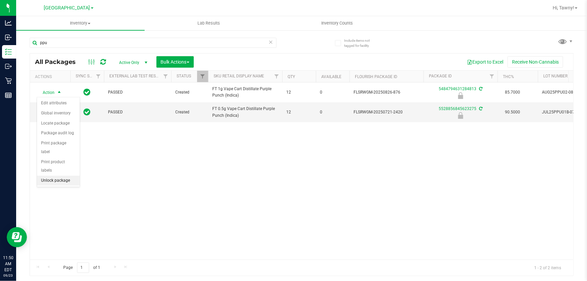
click at [55, 176] on li "Unlock package" at bounding box center [58, 181] width 43 height 10
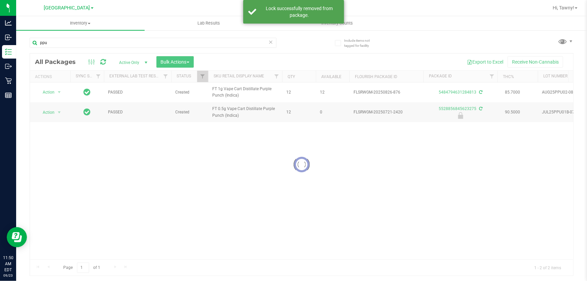
click at [52, 90] on div at bounding box center [301, 164] width 543 height 222
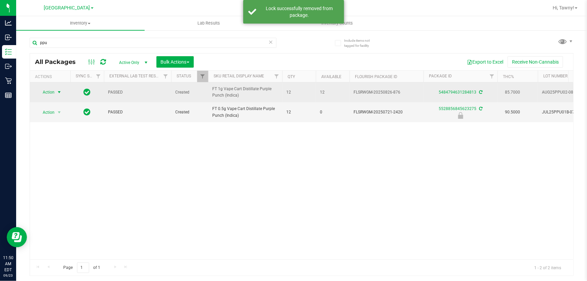
click at [53, 94] on span "Action" at bounding box center [46, 91] width 18 height 9
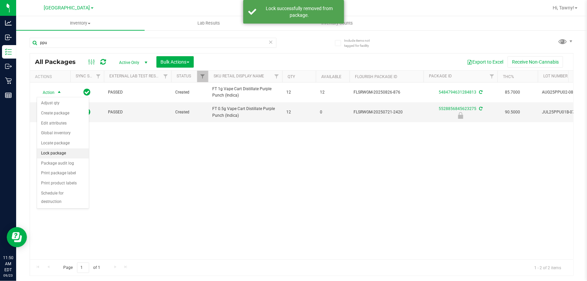
click at [62, 156] on li "Lock package" at bounding box center [63, 153] width 52 height 10
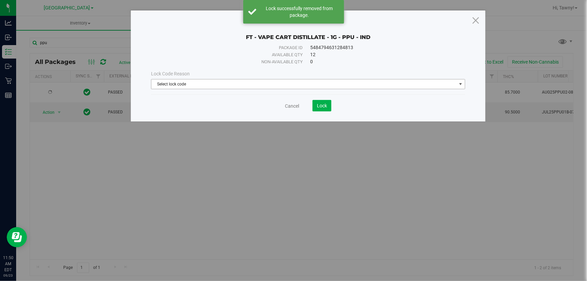
click at [245, 80] on span "Select lock code" at bounding box center [303, 83] width 305 height 9
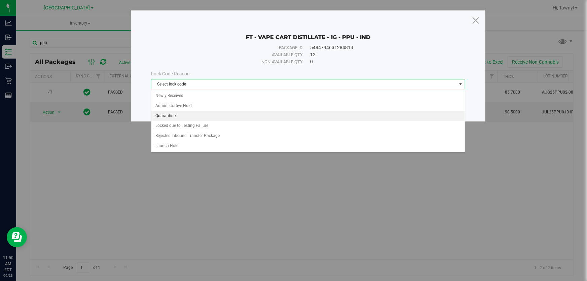
click at [172, 115] on li "Quarantine" at bounding box center [307, 116] width 313 height 10
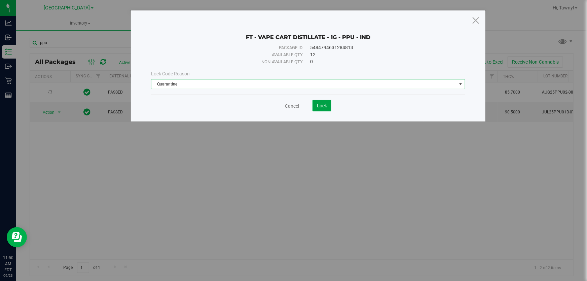
click at [318, 107] on span "Lock" at bounding box center [322, 105] width 10 height 5
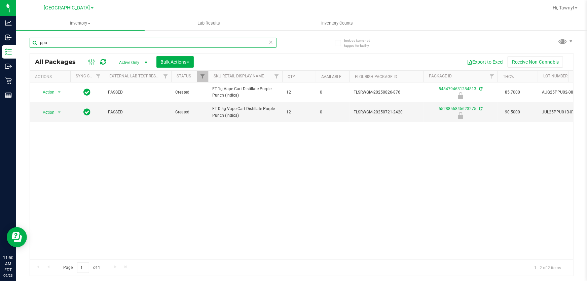
click at [98, 42] on input "ppu" at bounding box center [153, 43] width 247 height 10
type input "sbc"
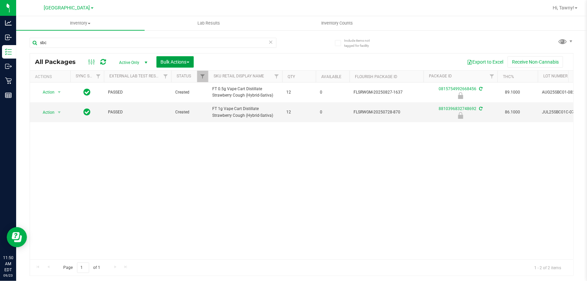
click at [178, 61] on span "Bulk Actions" at bounding box center [175, 61] width 29 height 5
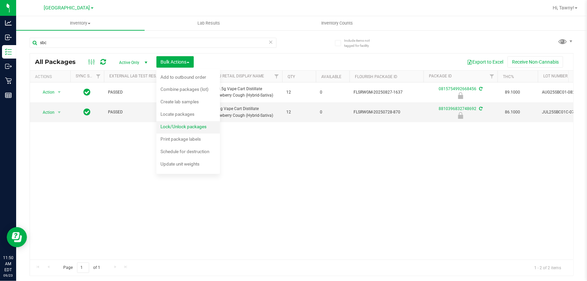
click at [182, 125] on span "Lock/Unlock packages" at bounding box center [183, 126] width 46 height 5
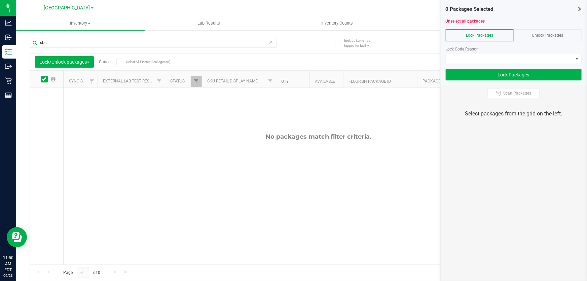
click at [557, 30] on div "Unlock Packages" at bounding box center [548, 35] width 68 height 12
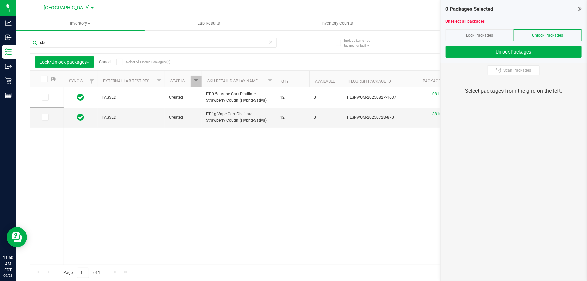
click at [42, 79] on icon at bounding box center [44, 79] width 4 height 0
click at [0, 0] on input "checkbox" at bounding box center [0, 0] width 0 height 0
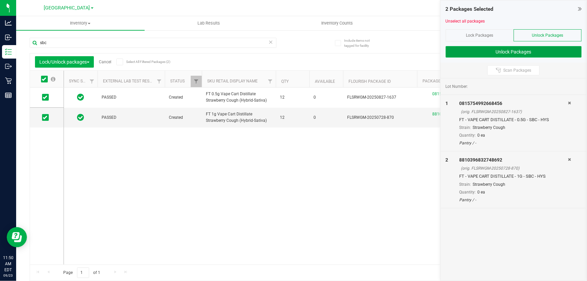
click at [468, 51] on button "Unlock Packages" at bounding box center [514, 51] width 136 height 11
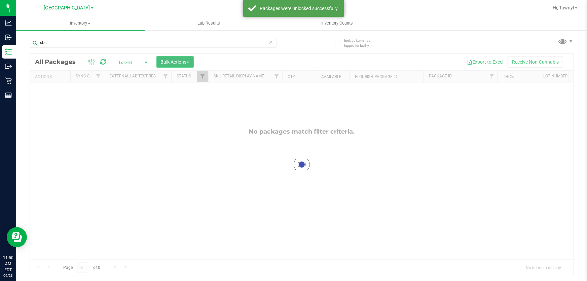
click at [186, 60] on span "Bulk Actions" at bounding box center [175, 61] width 29 height 5
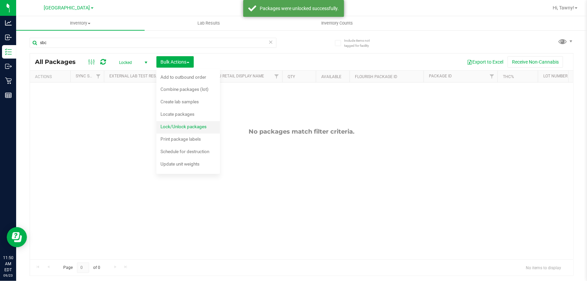
click at [182, 125] on span "Lock/Unlock packages" at bounding box center [183, 126] width 46 height 5
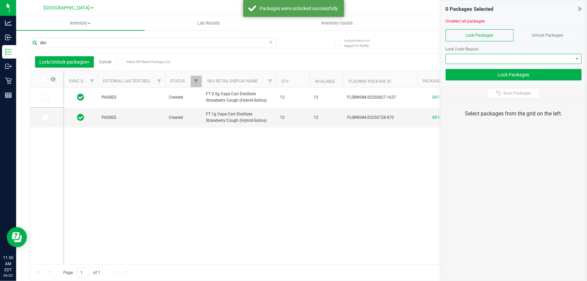
click at [507, 57] on span at bounding box center [509, 58] width 127 height 9
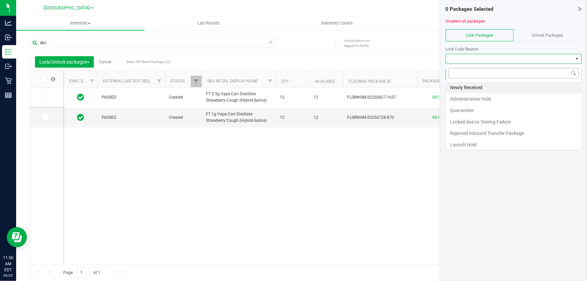
scroll to position [10, 136]
click at [475, 108] on li "Quarantine" at bounding box center [514, 110] width 136 height 11
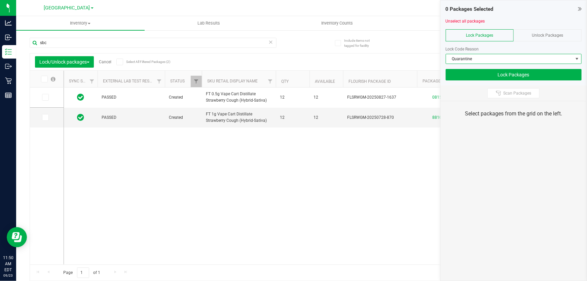
click at [45, 81] on span at bounding box center [44, 79] width 7 height 7
click at [0, 0] on input "checkbox" at bounding box center [0, 0] width 0 height 0
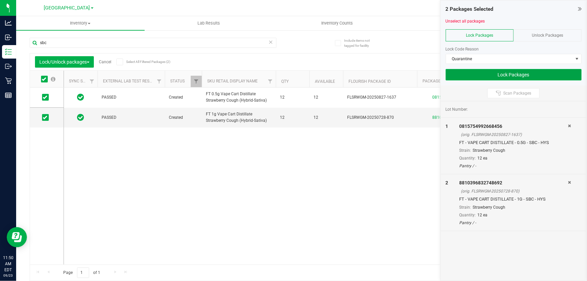
click at [478, 77] on button "Lock Packages" at bounding box center [514, 74] width 136 height 11
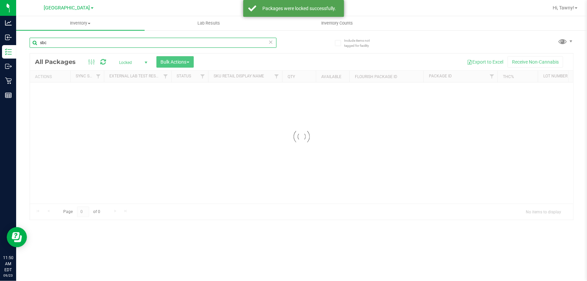
click at [57, 46] on input "sbc" at bounding box center [153, 43] width 247 height 10
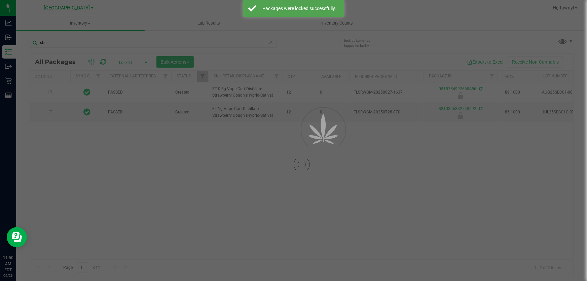
click at [57, 46] on div at bounding box center [293, 140] width 587 height 281
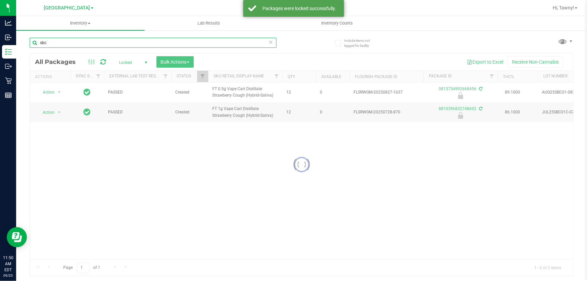
click at [67, 42] on input "sbc" at bounding box center [153, 43] width 247 height 10
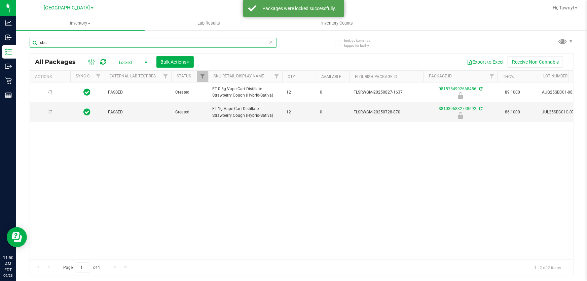
click at [67, 42] on input "sbc" at bounding box center [153, 43] width 247 height 10
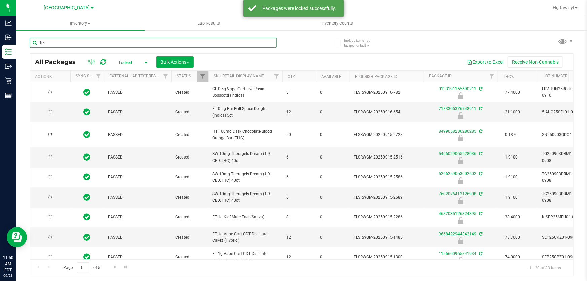
type input "trk"
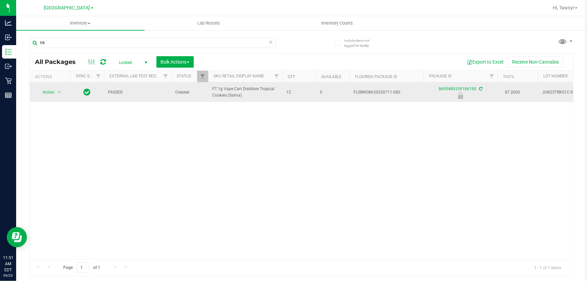
drag, startPoint x: 62, startPoint y: 98, endPoint x: 57, endPoint y: 96, distance: 5.4
click at [57, 96] on td "Action Action Edit attributes Global inventory Locate package Package audit log…" at bounding box center [50, 92] width 40 height 20
click at [54, 88] on span "Action" at bounding box center [46, 91] width 18 height 9
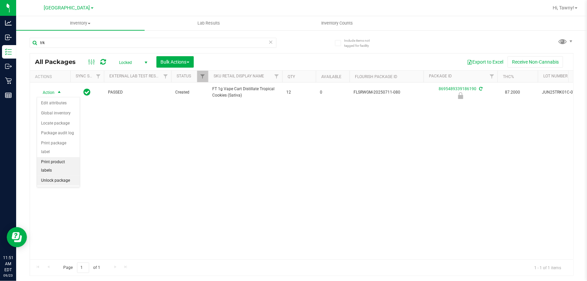
click at [56, 176] on li "Unlock package" at bounding box center [58, 181] width 43 height 10
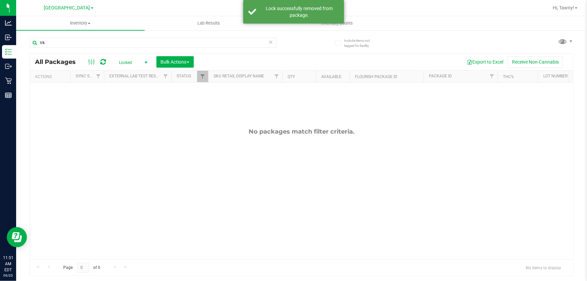
click at [149, 58] on span "select" at bounding box center [146, 62] width 8 height 9
click at [131, 75] on li "Active Only" at bounding box center [131, 74] width 36 height 10
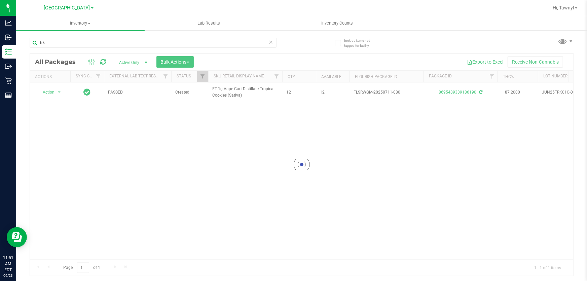
click at [48, 89] on div at bounding box center [301, 164] width 543 height 222
click at [47, 91] on div "Action Action Adjust qty Create package Edit attributes Global inventory Locate…" at bounding box center [50, 91] width 32 height 9
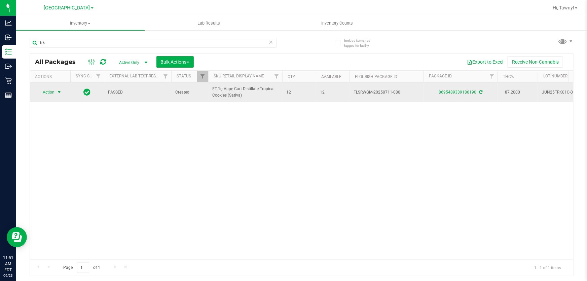
click at [48, 92] on span "Action" at bounding box center [46, 91] width 18 height 9
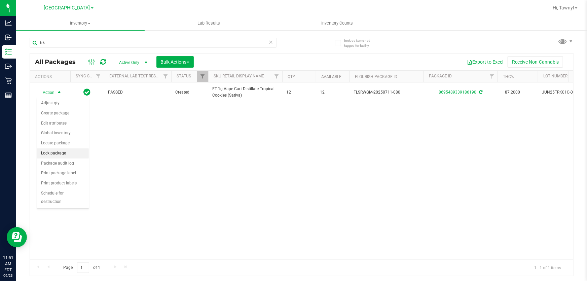
click at [47, 153] on li "Lock package" at bounding box center [63, 153] width 52 height 10
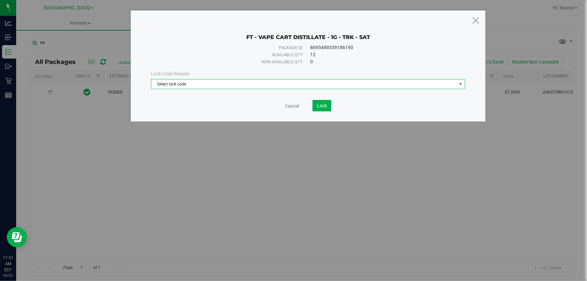
click at [233, 82] on span "Select lock code" at bounding box center [303, 83] width 305 height 9
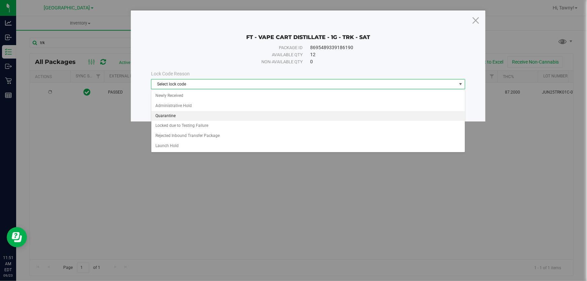
click at [176, 114] on li "Quarantine" at bounding box center [307, 116] width 313 height 10
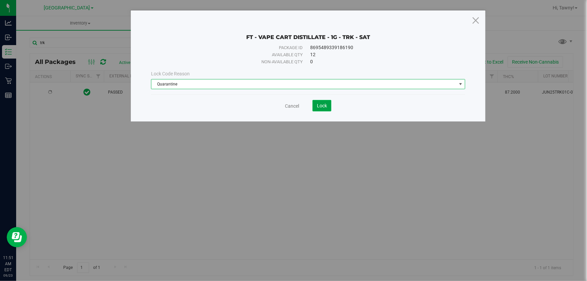
click at [325, 106] on span "Lock" at bounding box center [322, 105] width 10 height 5
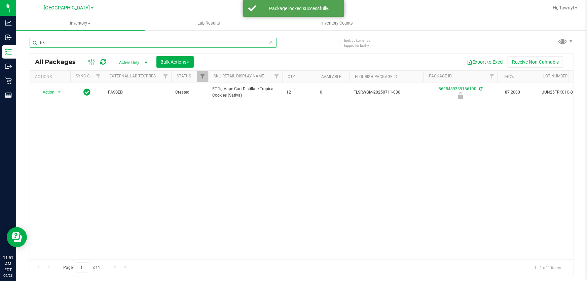
click at [72, 44] on input "trk" at bounding box center [153, 43] width 247 height 10
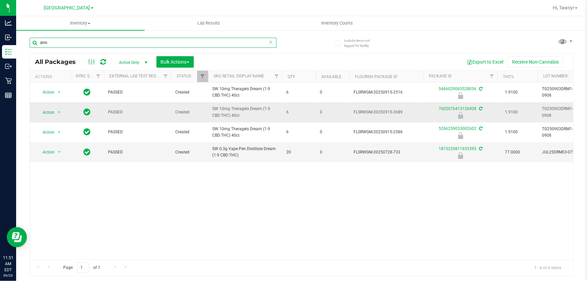
type input "drm"
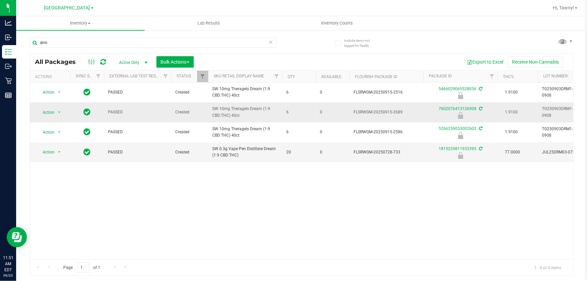
click at [55, 113] on span "select" at bounding box center [59, 112] width 8 height 9
click at [51, 195] on li "Unlock package" at bounding box center [58, 200] width 43 height 10
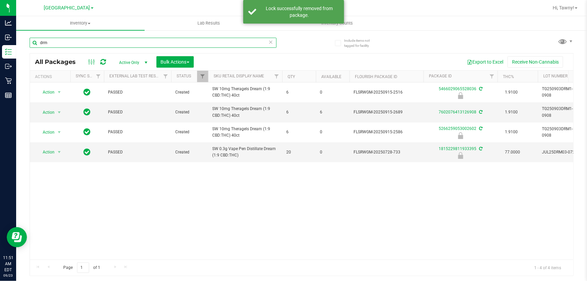
click at [77, 46] on input "drm" at bounding box center [153, 43] width 247 height 10
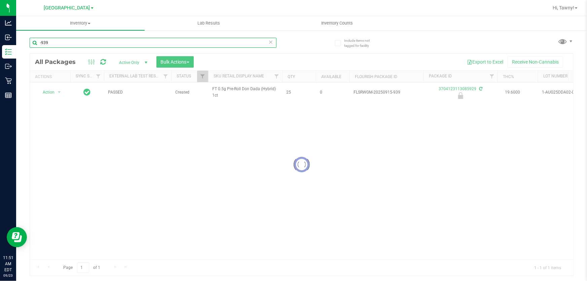
type input "-939"
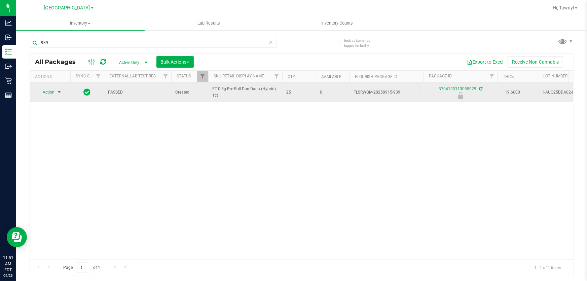
click at [54, 97] on td "Action Action Edit attributes Global inventory Locate package Package audit log…" at bounding box center [50, 92] width 40 height 20
click at [55, 96] on span "select" at bounding box center [59, 91] width 8 height 9
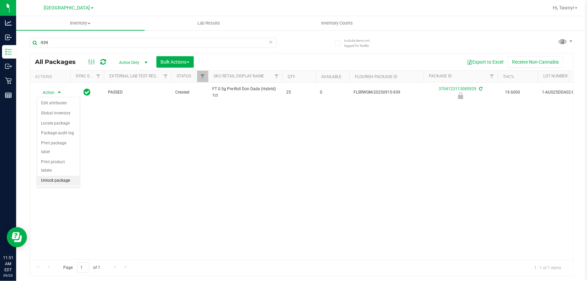
click at [58, 176] on li "Unlock package" at bounding box center [58, 181] width 43 height 10
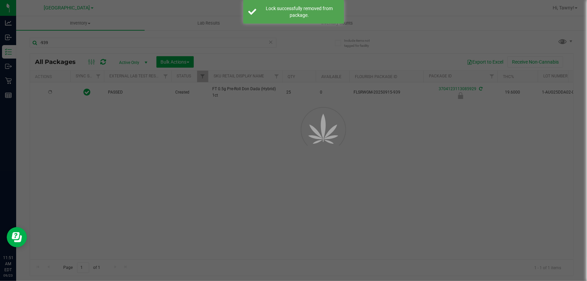
click at [77, 46] on div at bounding box center [293, 140] width 587 height 281
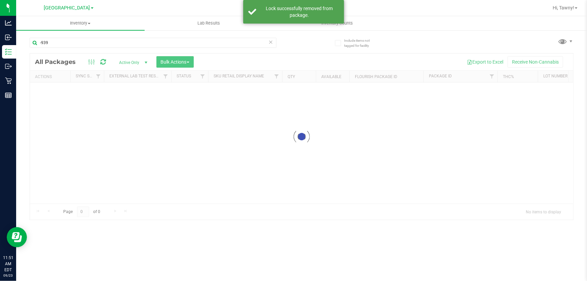
click at [87, 43] on input "-939" at bounding box center [153, 43] width 247 height 10
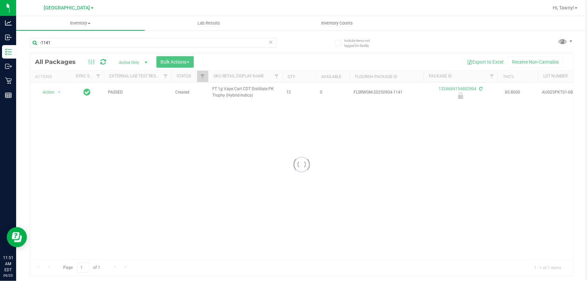
type input "-1141"
click at [54, 91] on div at bounding box center [301, 164] width 543 height 222
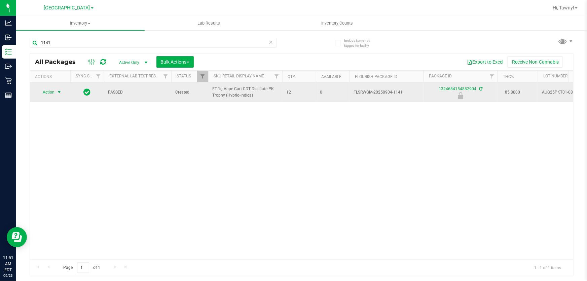
click at [50, 90] on span "Action" at bounding box center [46, 91] width 18 height 9
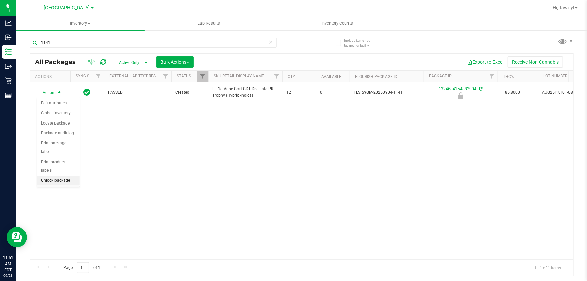
click at [50, 176] on li "Unlock package" at bounding box center [58, 181] width 43 height 10
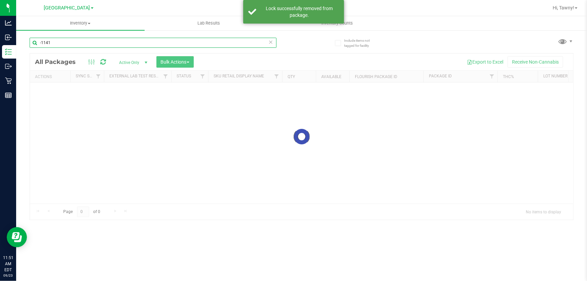
click at [72, 42] on input "-1141" at bounding box center [153, 43] width 247 height 10
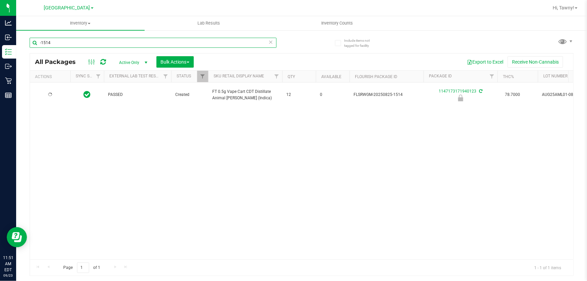
type input "-1514"
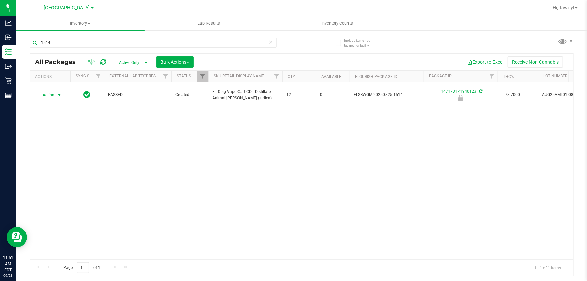
click at [54, 91] on span "Action" at bounding box center [46, 94] width 18 height 9
click at [56, 178] on li "Unlock package" at bounding box center [58, 183] width 43 height 10
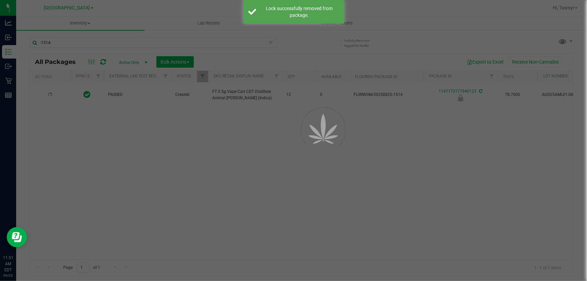
click at [99, 39] on div at bounding box center [293, 140] width 587 height 281
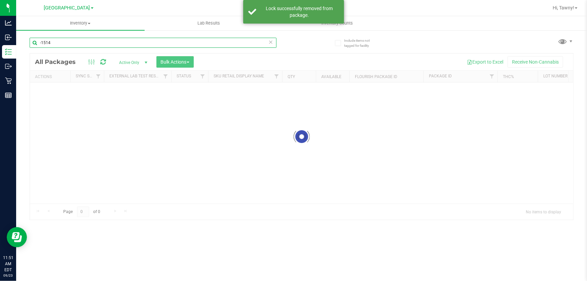
click at [98, 39] on input "-1514" at bounding box center [153, 43] width 247 height 10
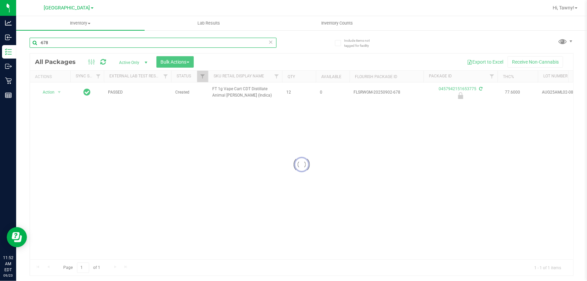
type input "-678"
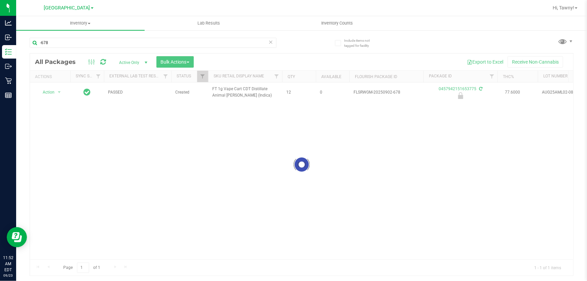
click at [46, 90] on div at bounding box center [301, 164] width 543 height 222
click at [51, 91] on span "Action" at bounding box center [46, 91] width 18 height 9
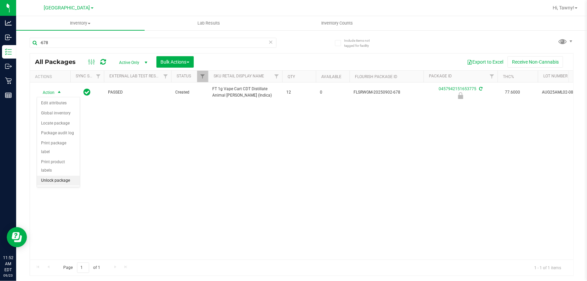
click at [51, 176] on li "Unlock package" at bounding box center [58, 181] width 43 height 10
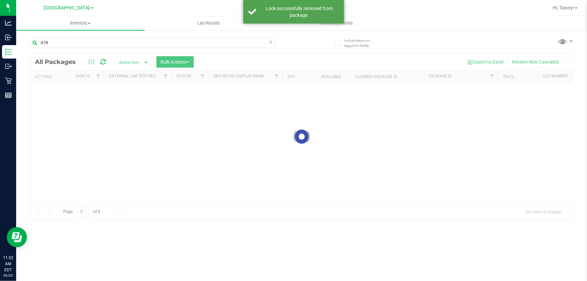
click at [83, 44] on input "-678" at bounding box center [153, 43] width 247 height 10
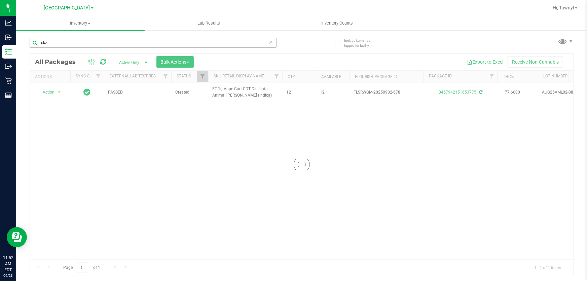
click at [43, 43] on input "-ckz" at bounding box center [153, 43] width 247 height 10
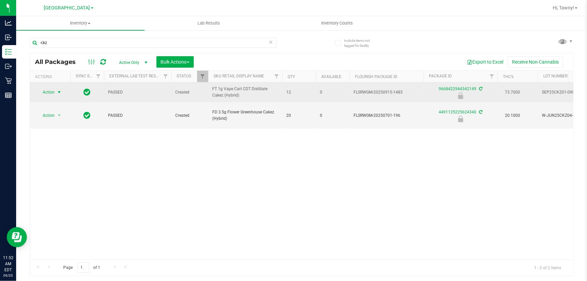
type input "-ckz"
click at [45, 97] on span "Action" at bounding box center [46, 91] width 18 height 9
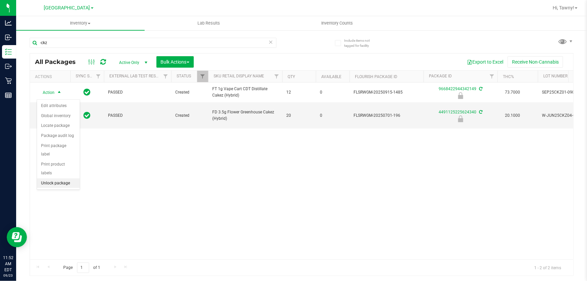
click at [50, 178] on li "Unlock package" at bounding box center [58, 183] width 43 height 10
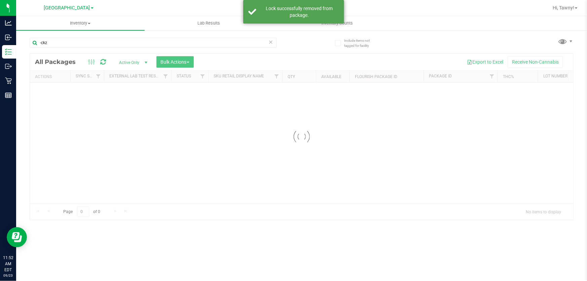
click at [62, 41] on input "-ckz" at bounding box center [153, 43] width 247 height 10
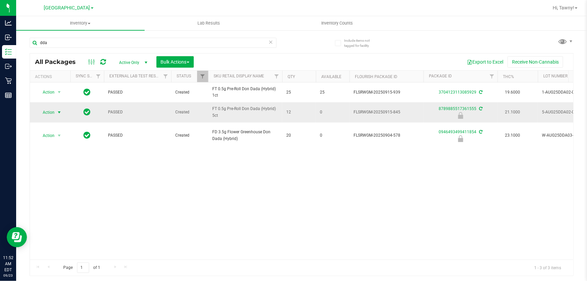
type input "dda"
click at [54, 110] on span "Action" at bounding box center [46, 112] width 18 height 9
click at [47, 195] on li "Unlock package" at bounding box center [58, 200] width 43 height 10
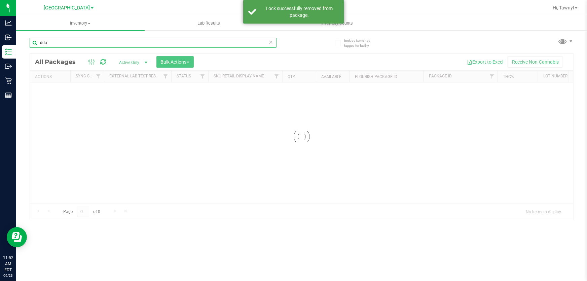
click at [63, 44] on div "Inventory All packages All inventory Waste log Create inventory Lab Results Inv…" at bounding box center [301, 148] width 571 height 265
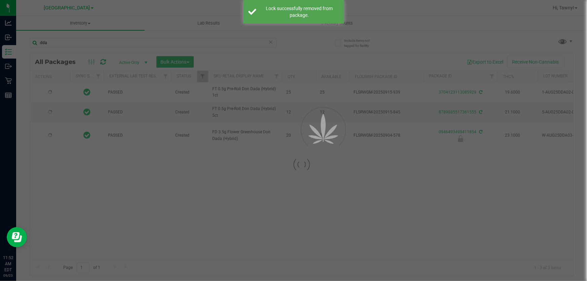
click at [63, 44] on div at bounding box center [293, 140] width 587 height 281
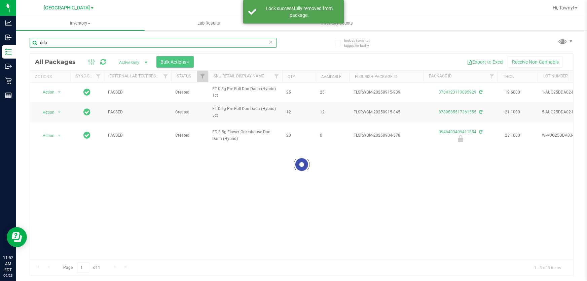
click at [63, 44] on input "dda" at bounding box center [153, 43] width 247 height 10
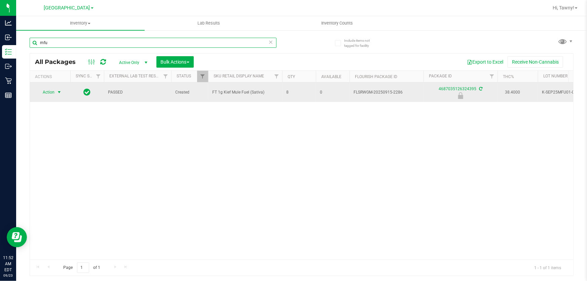
type input "mfu"
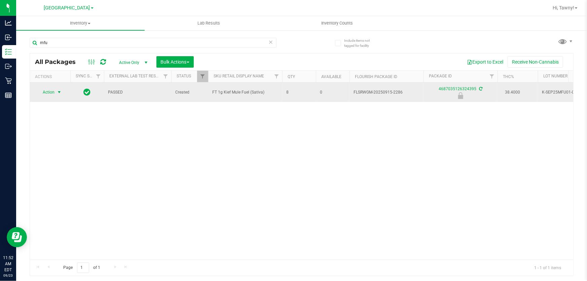
click at [59, 94] on span "select" at bounding box center [59, 91] width 5 height 5
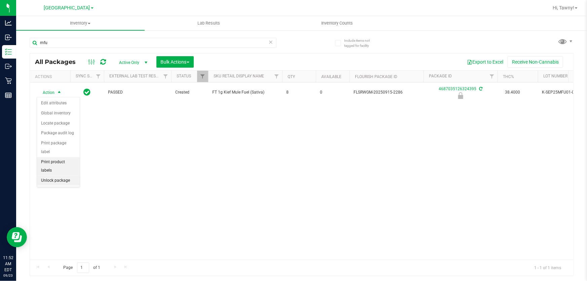
click at [56, 176] on li "Unlock package" at bounding box center [58, 181] width 43 height 10
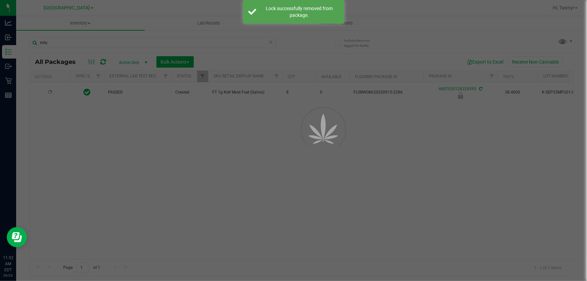
click at [93, 44] on div at bounding box center [293, 140] width 587 height 281
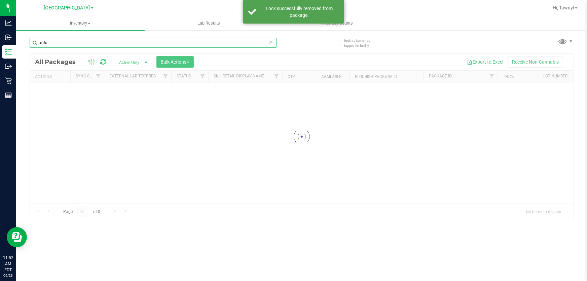
click at [94, 44] on input "mfu" at bounding box center [153, 43] width 247 height 10
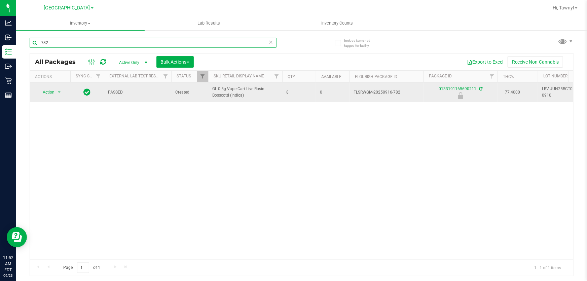
type input "-782"
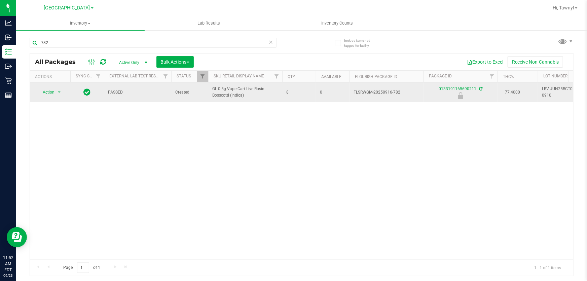
click at [67, 94] on td "Action Action Edit attributes Global inventory Locate package Package audit log…" at bounding box center [50, 92] width 40 height 20
click at [53, 91] on span "Action" at bounding box center [46, 91] width 18 height 9
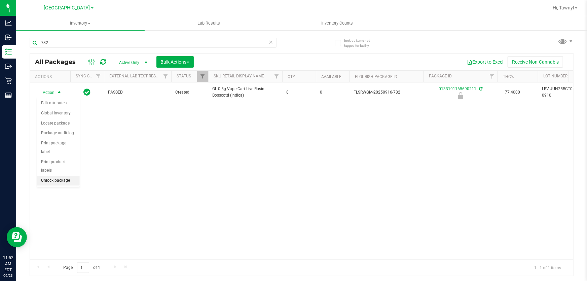
click at [47, 176] on li "Unlock package" at bounding box center [58, 181] width 43 height 10
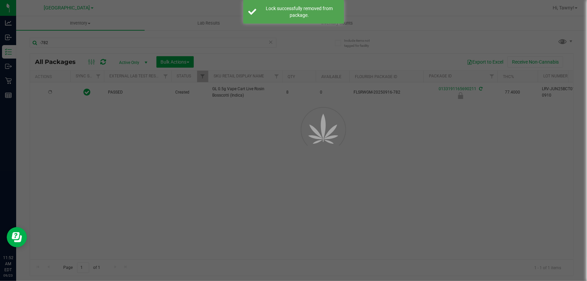
click at [79, 43] on div at bounding box center [293, 140] width 587 height 281
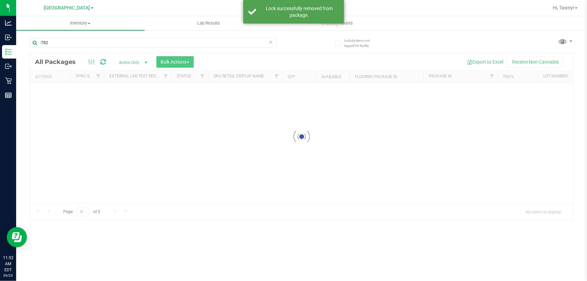
click at [77, 44] on input "-782" at bounding box center [153, 43] width 247 height 10
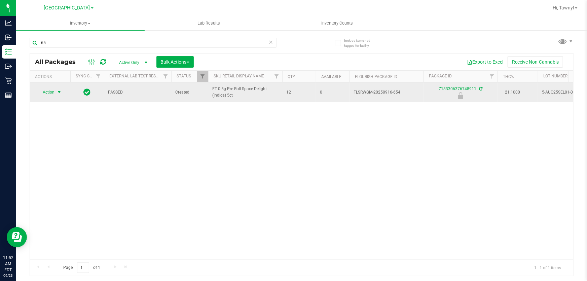
type input "-65"
click at [58, 91] on span "select" at bounding box center [59, 91] width 5 height 5
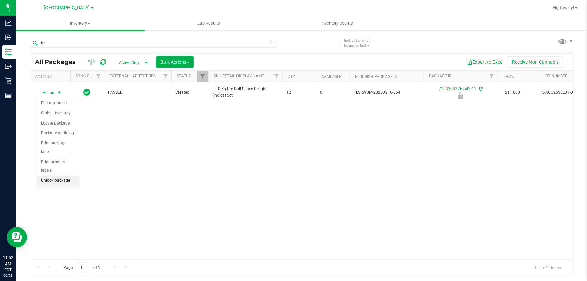
click at [61, 176] on li "Unlock package" at bounding box center [58, 181] width 43 height 10
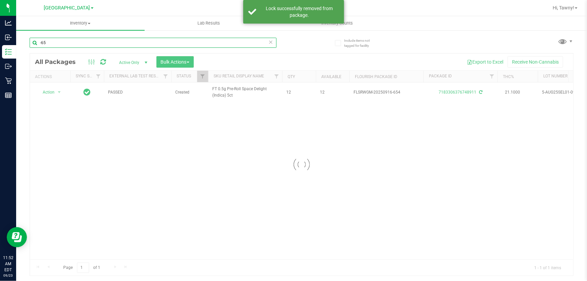
click at [81, 40] on input "-65" at bounding box center [153, 43] width 247 height 10
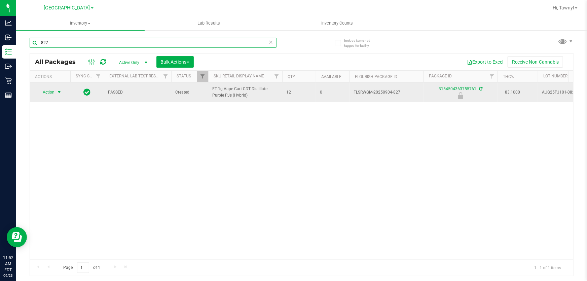
type input "-827"
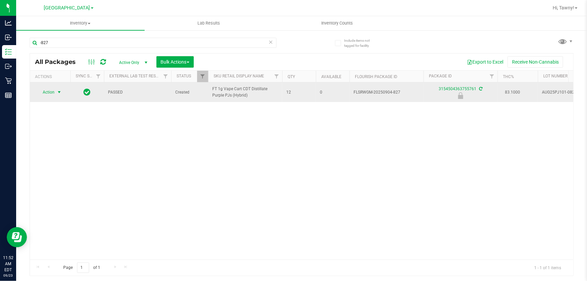
click at [43, 92] on span "Action" at bounding box center [46, 91] width 18 height 9
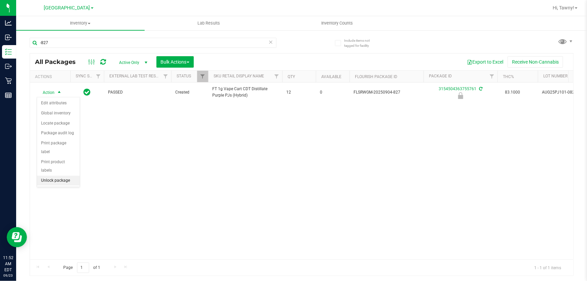
click at [63, 176] on li "Unlock package" at bounding box center [58, 181] width 43 height 10
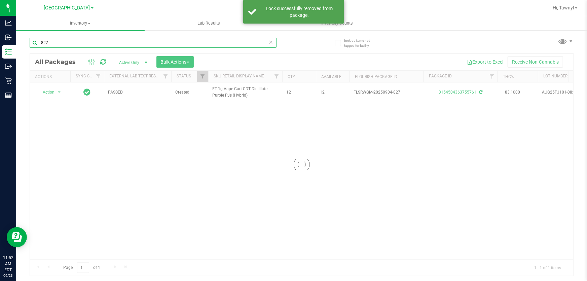
click at [75, 44] on input "-827" at bounding box center [153, 43] width 247 height 10
type input "-471"
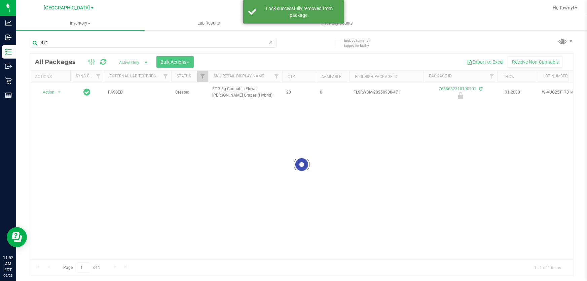
click at [54, 92] on div at bounding box center [301, 164] width 543 height 222
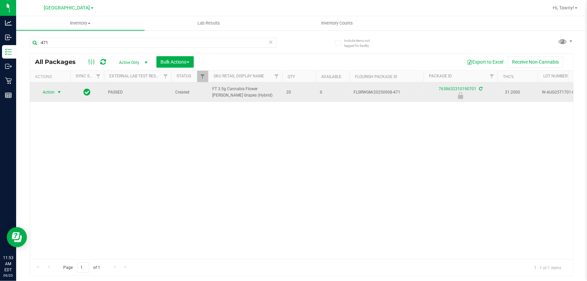
click at [58, 92] on span "select" at bounding box center [59, 91] width 5 height 5
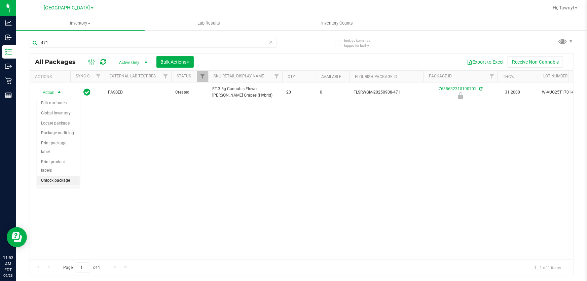
click at [54, 176] on li "Unlock package" at bounding box center [58, 181] width 43 height 10
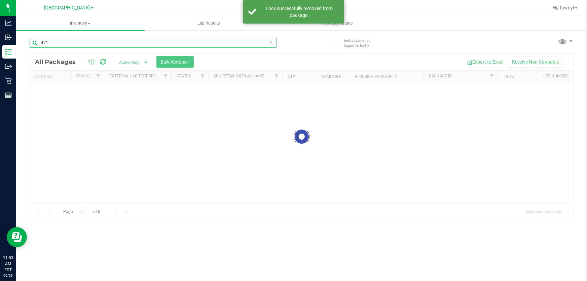
click at [54, 42] on input "-471" at bounding box center [153, 43] width 247 height 10
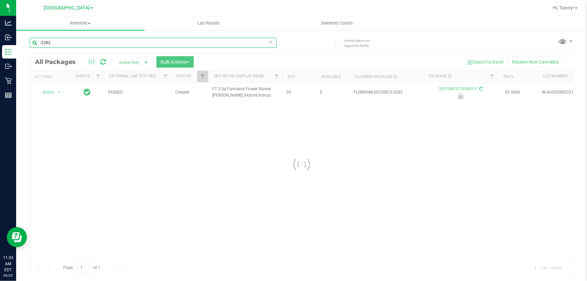
type input "-2282"
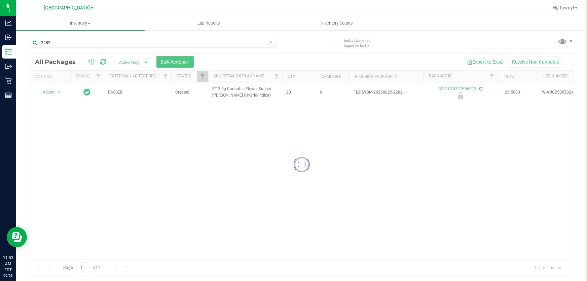
click at [55, 93] on div at bounding box center [301, 164] width 543 height 222
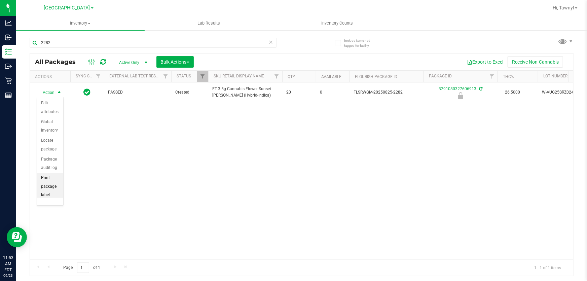
scroll to position [30, 0]
click at [48, 195] on li "Print product labels" at bounding box center [50, 183] width 26 height 27
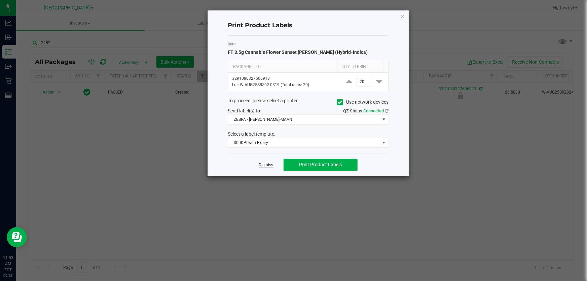
click at [262, 165] on link "Dismiss" at bounding box center [266, 165] width 14 height 6
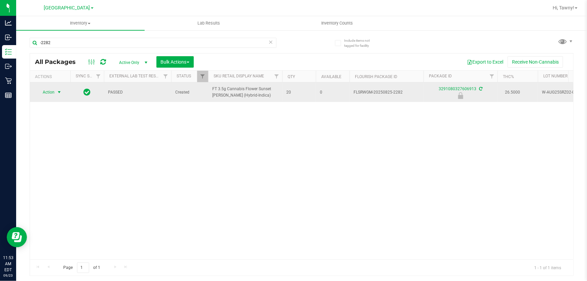
click at [47, 89] on span "Action" at bounding box center [46, 91] width 18 height 9
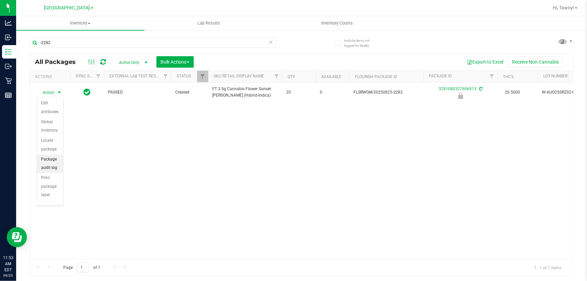
scroll to position [56, 0]
drag, startPoint x: 51, startPoint y: 192, endPoint x: 66, endPoint y: 174, distance: 24.1
click at [50, 192] on li "Unlock package" at bounding box center [50, 188] width 26 height 19
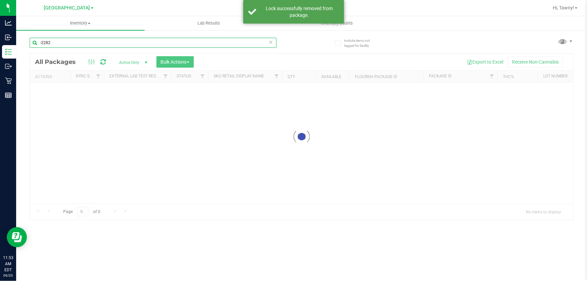
click at [57, 43] on input "-2282" at bounding box center [153, 43] width 247 height 10
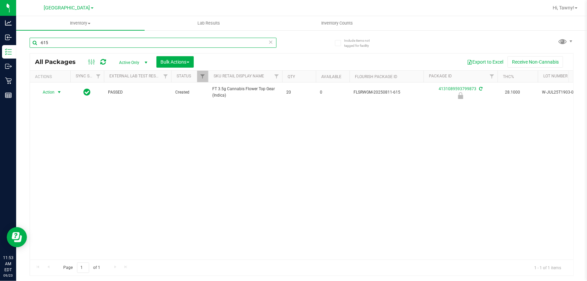
type input "-615"
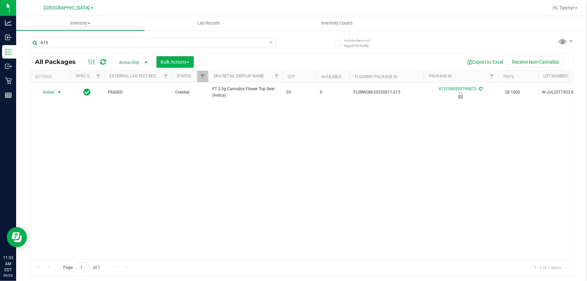
click at [51, 91] on span "Action" at bounding box center [46, 91] width 18 height 9
click at [53, 176] on li "Unlock package" at bounding box center [58, 181] width 43 height 10
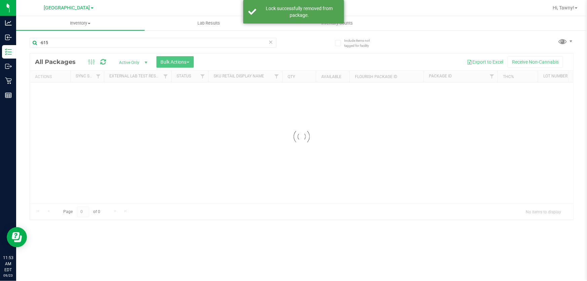
click at [63, 43] on input "-615" at bounding box center [153, 43] width 247 height 10
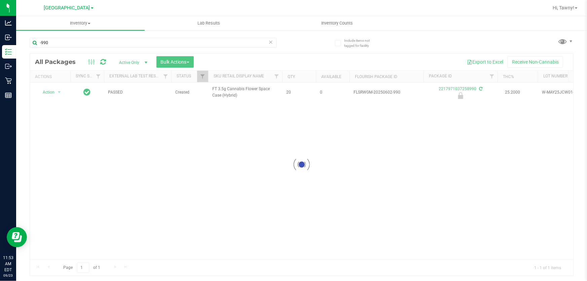
type input "-990"
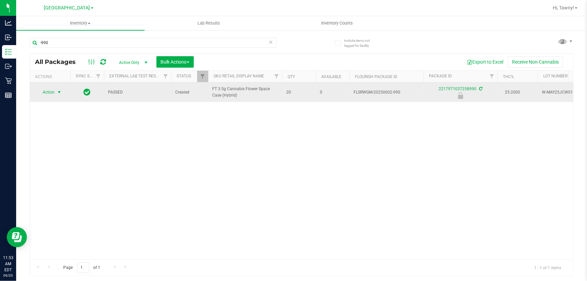
click at [57, 91] on span "select" at bounding box center [59, 91] width 5 height 5
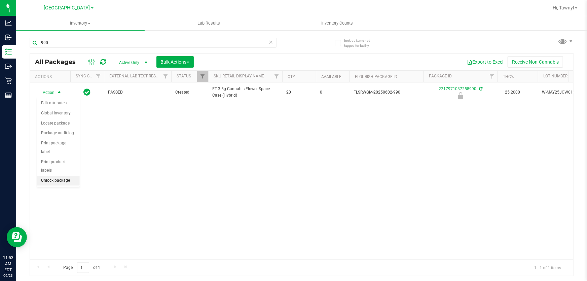
drag, startPoint x: 49, startPoint y: 172, endPoint x: 59, endPoint y: 152, distance: 22.3
click at [49, 176] on li "Unlock package" at bounding box center [58, 181] width 43 height 10
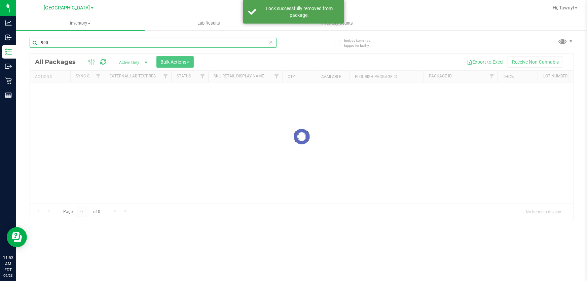
click at [59, 43] on input "-990" at bounding box center [153, 43] width 247 height 10
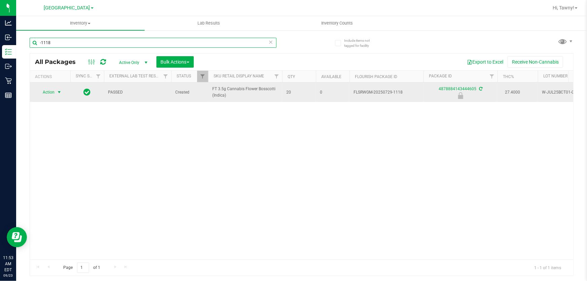
type input "-1118"
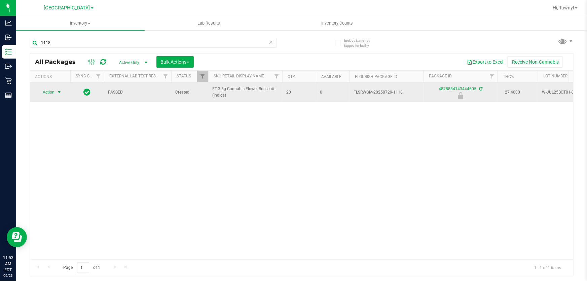
click at [59, 91] on span "select" at bounding box center [59, 91] width 5 height 5
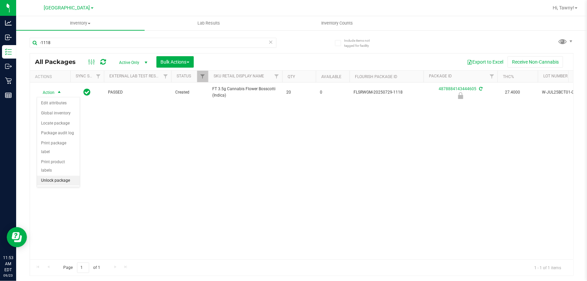
click at [66, 176] on li "Unlock package" at bounding box center [58, 181] width 43 height 10
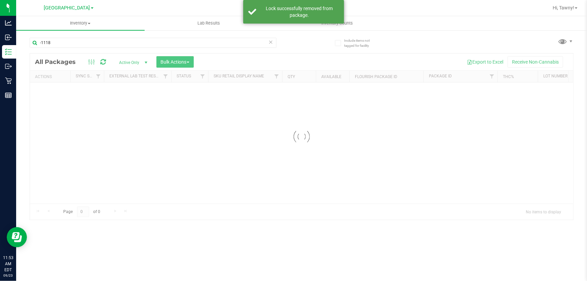
click at [57, 43] on input "-1118" at bounding box center [153, 43] width 247 height 10
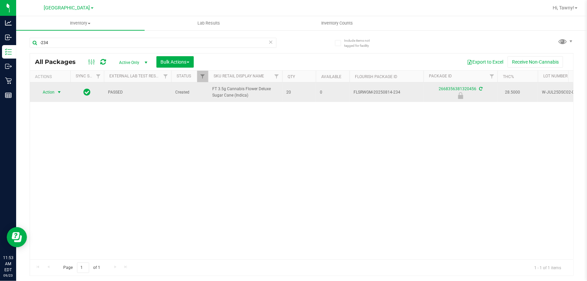
type input "-234"
click at [58, 94] on span "select" at bounding box center [59, 91] width 5 height 5
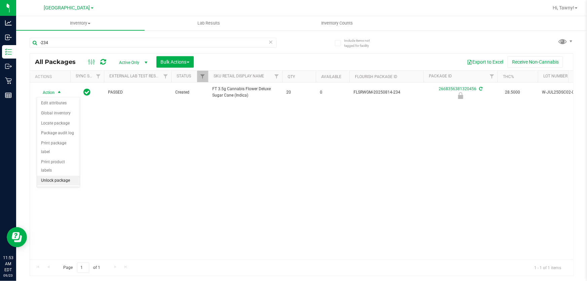
click at [61, 176] on li "Unlock package" at bounding box center [58, 181] width 43 height 10
click at [563, 7] on span "Hi, Tawny!" at bounding box center [564, 7] width 22 height 5
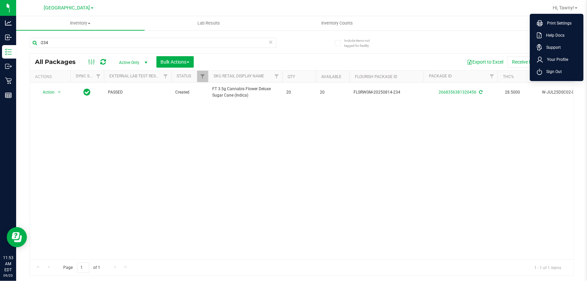
click at [552, 80] on ul "Print Settings Help Docs Support Your Profile Sign Out" at bounding box center [557, 47] width 54 height 67
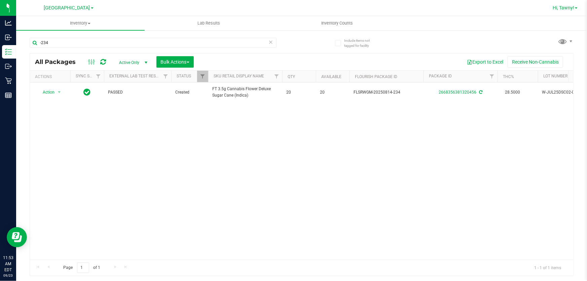
click at [560, 5] on span "Hi, Tawny!" at bounding box center [564, 7] width 22 height 5
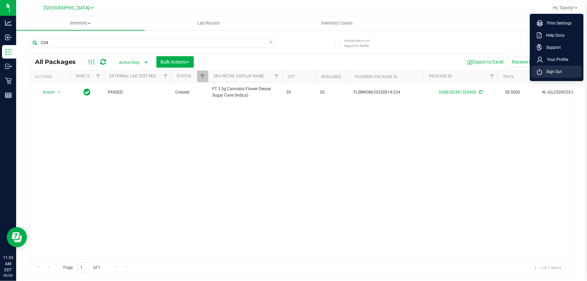
click at [565, 72] on li "Sign Out" at bounding box center [556, 72] width 50 height 12
